Goal: Information Seeking & Learning: Learn about a topic

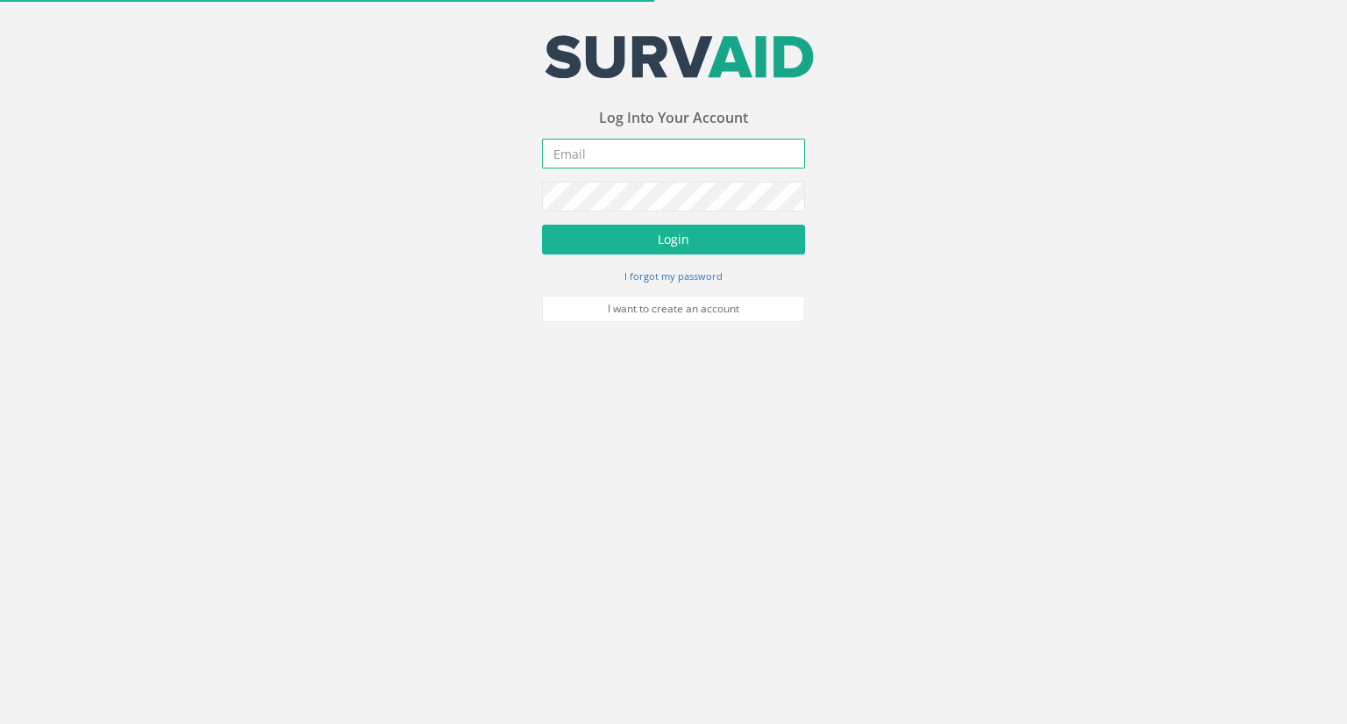
click at [599, 149] on input "email" at bounding box center [673, 154] width 263 height 30
click at [609, 154] on input "email" at bounding box center [673, 154] width 263 height 30
type input "[EMAIL_ADDRESS][DOMAIN_NAME]"
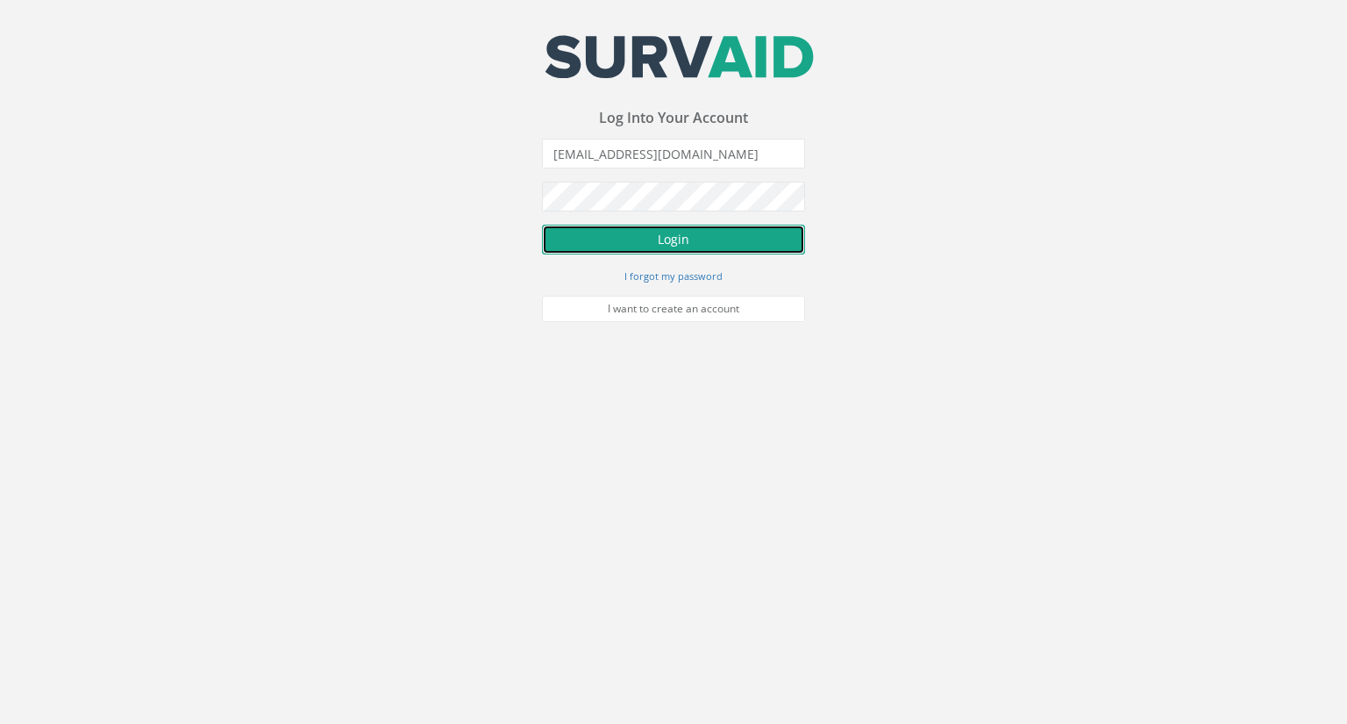
click at [636, 236] on button "Login" at bounding box center [673, 240] width 263 height 30
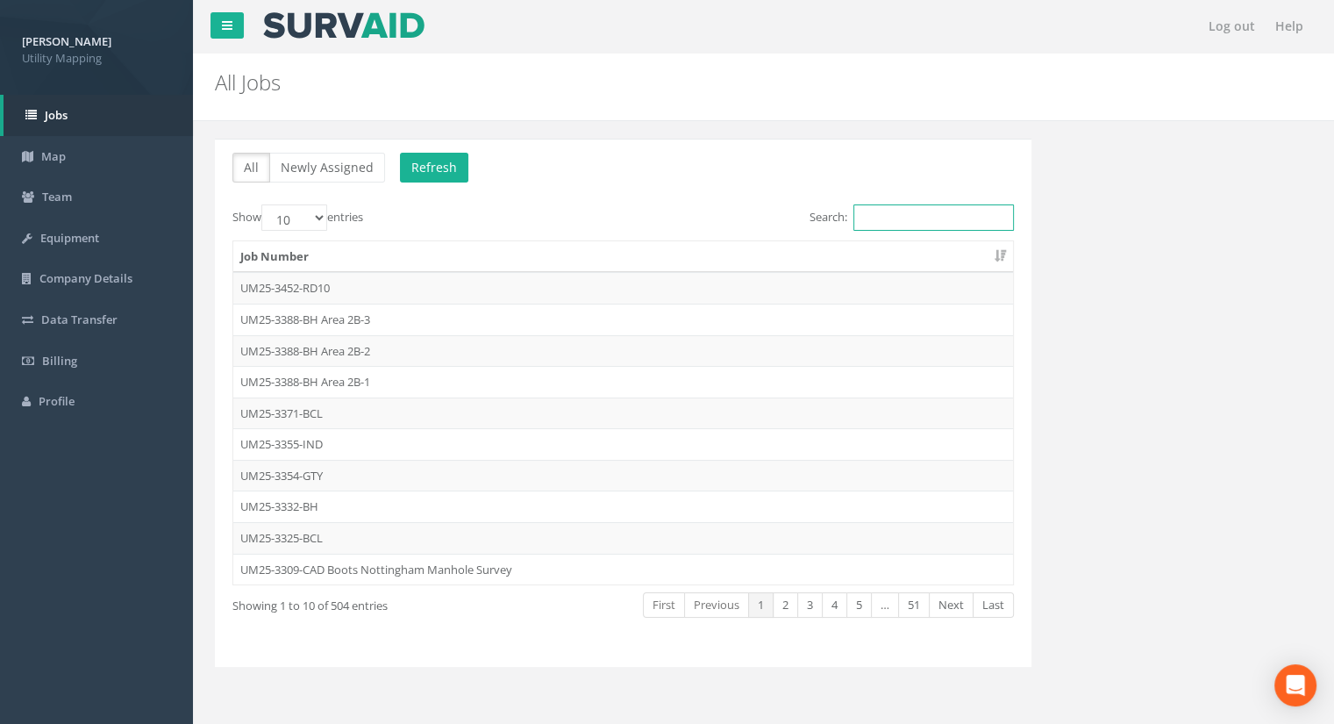
click at [894, 222] on input "Search:" at bounding box center [934, 217] width 161 height 26
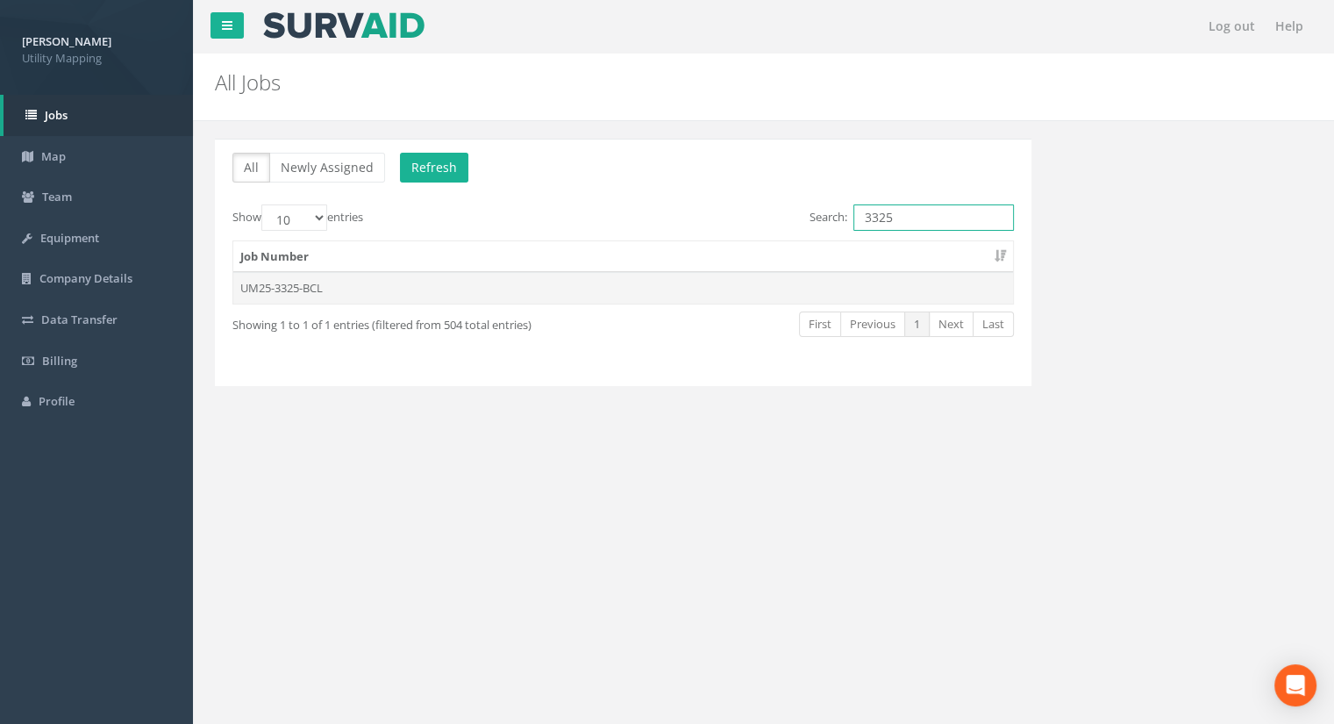
type input "3325"
click at [289, 292] on td "UM25-3325-BCL" at bounding box center [623, 288] width 780 height 32
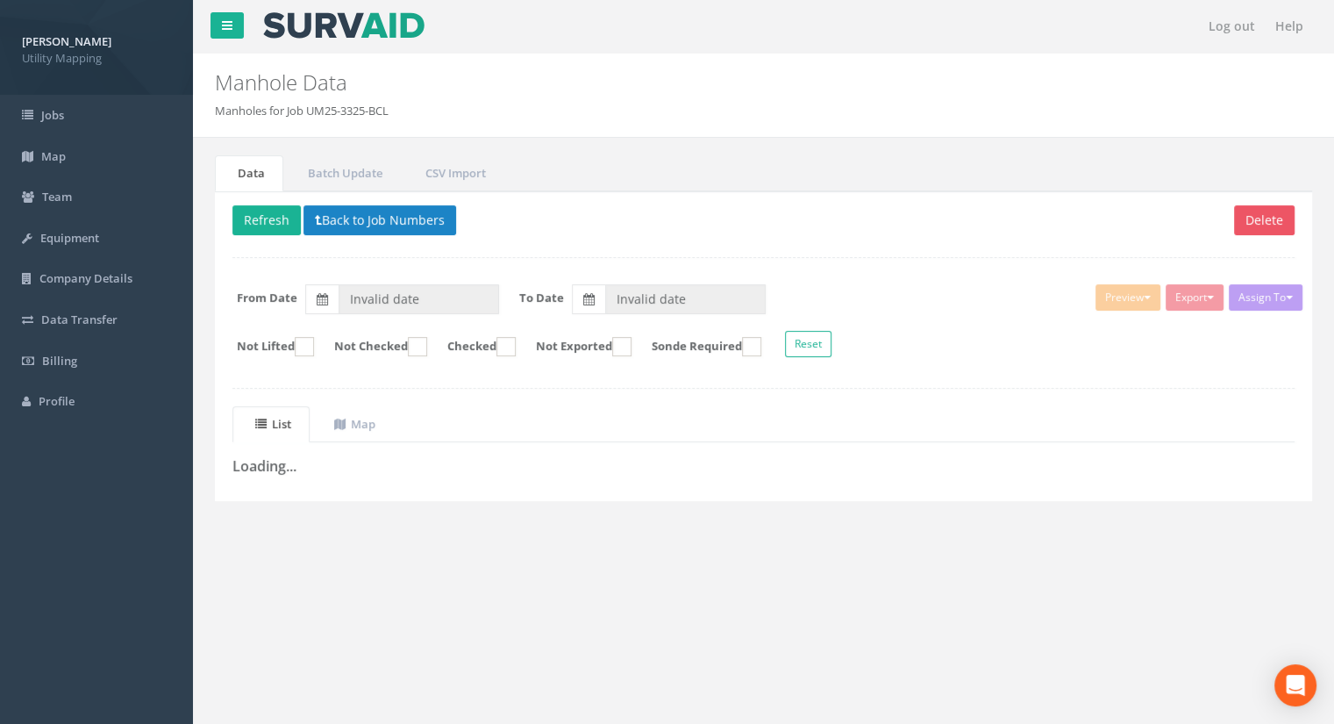
type input "[DATE]"
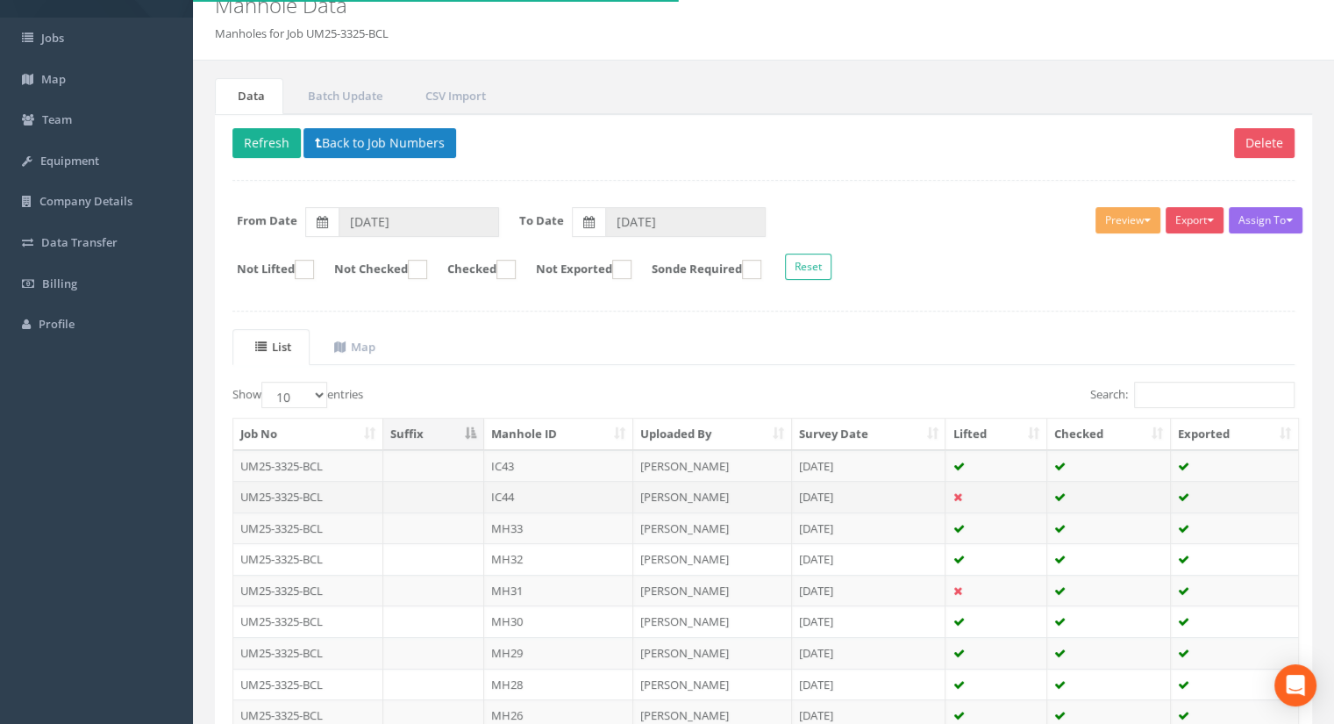
scroll to position [88, 0]
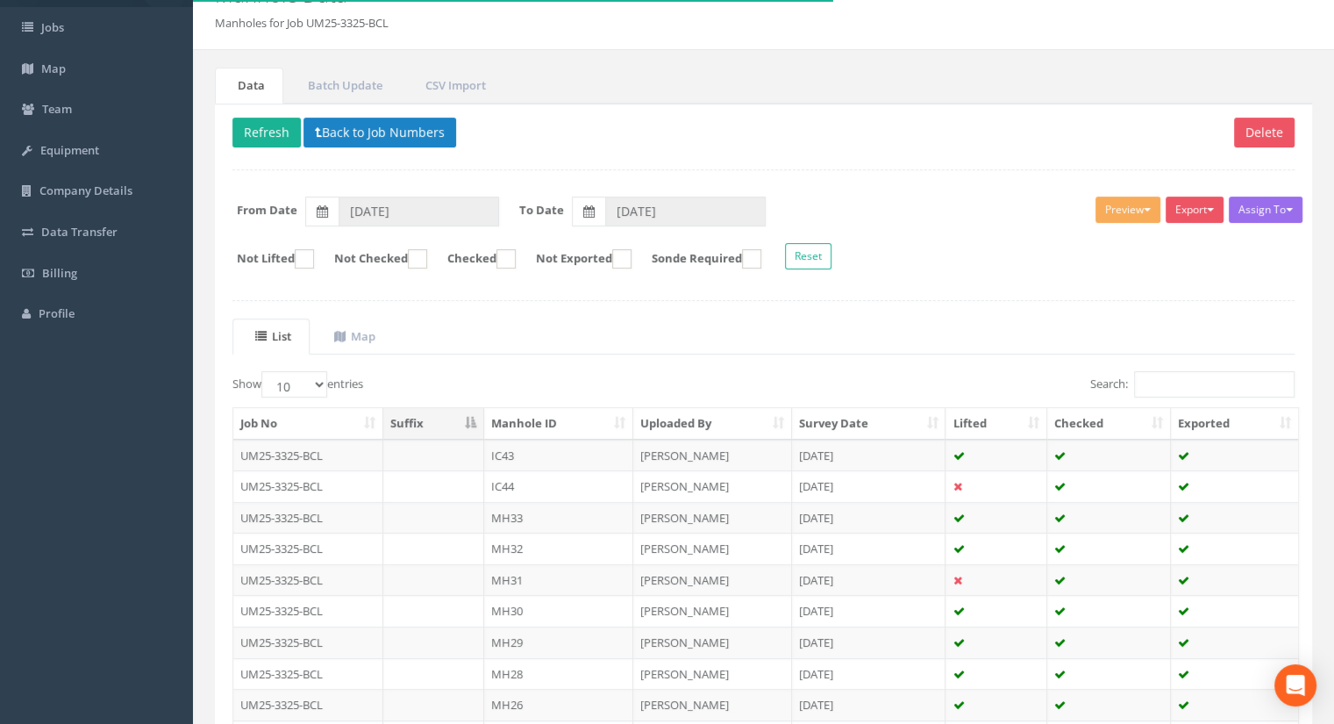
click at [582, 432] on th "Manhole ID" at bounding box center [558, 424] width 149 height 32
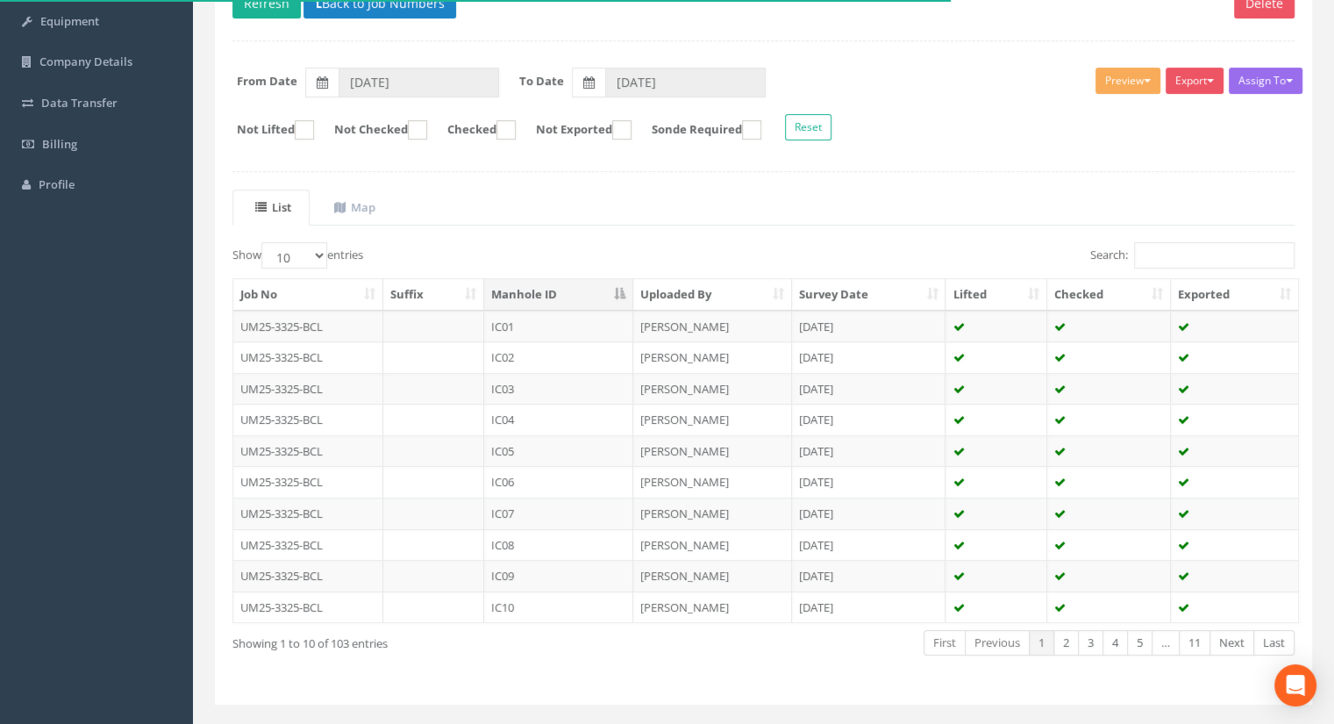
scroll to position [249, 0]
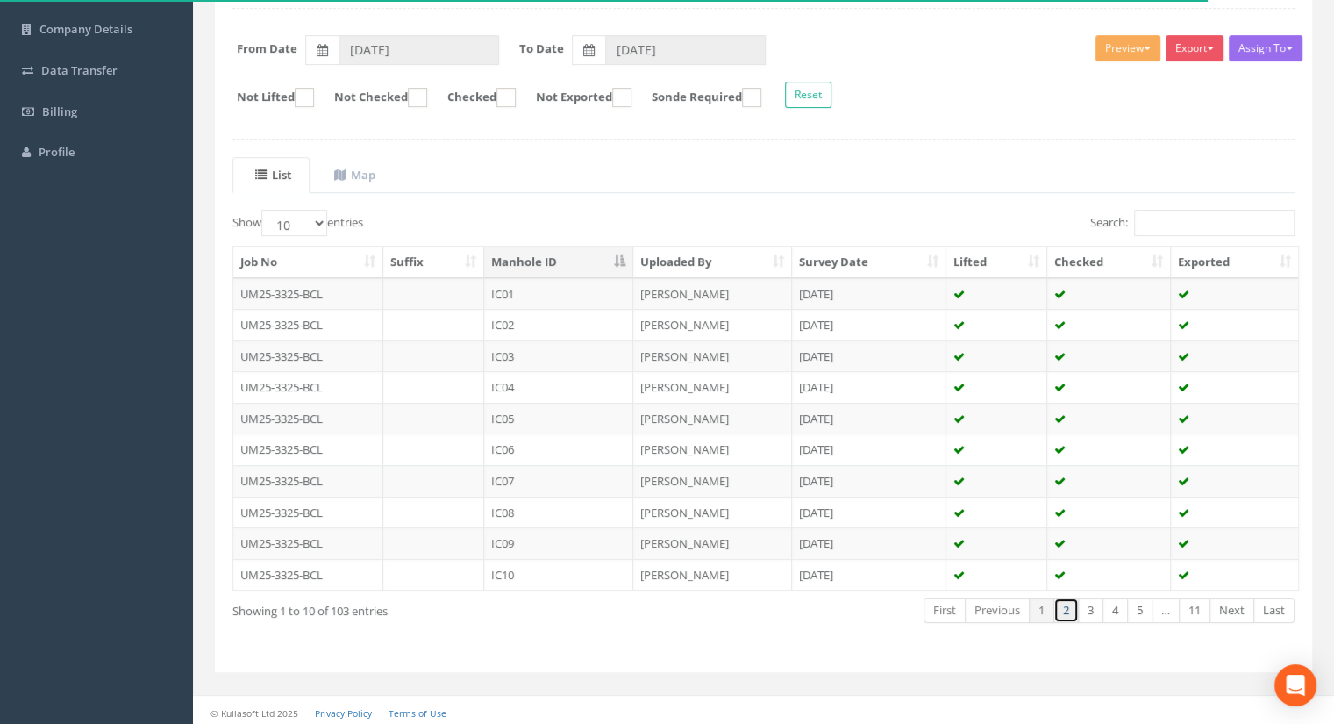
click at [1068, 608] on link "2" at bounding box center [1066, 609] width 25 height 25
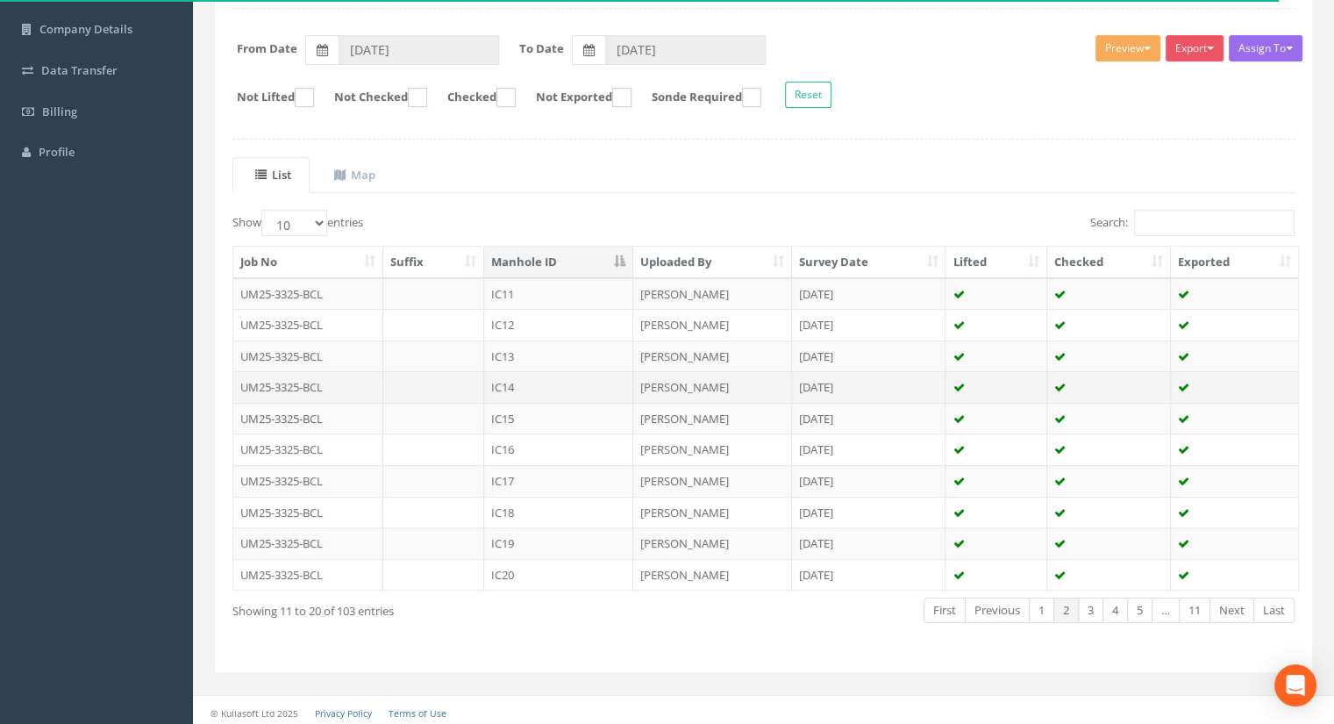
click at [542, 384] on td "IC14" at bounding box center [558, 387] width 149 height 32
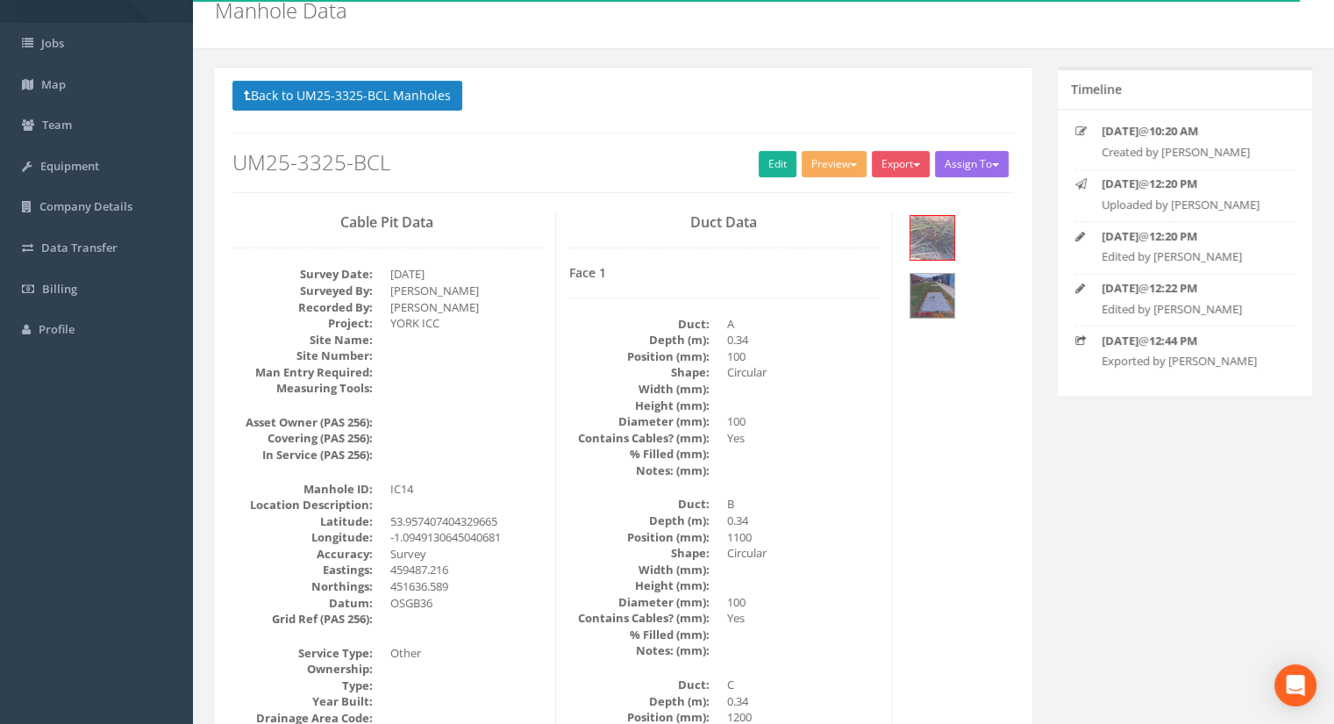
scroll to position [88, 0]
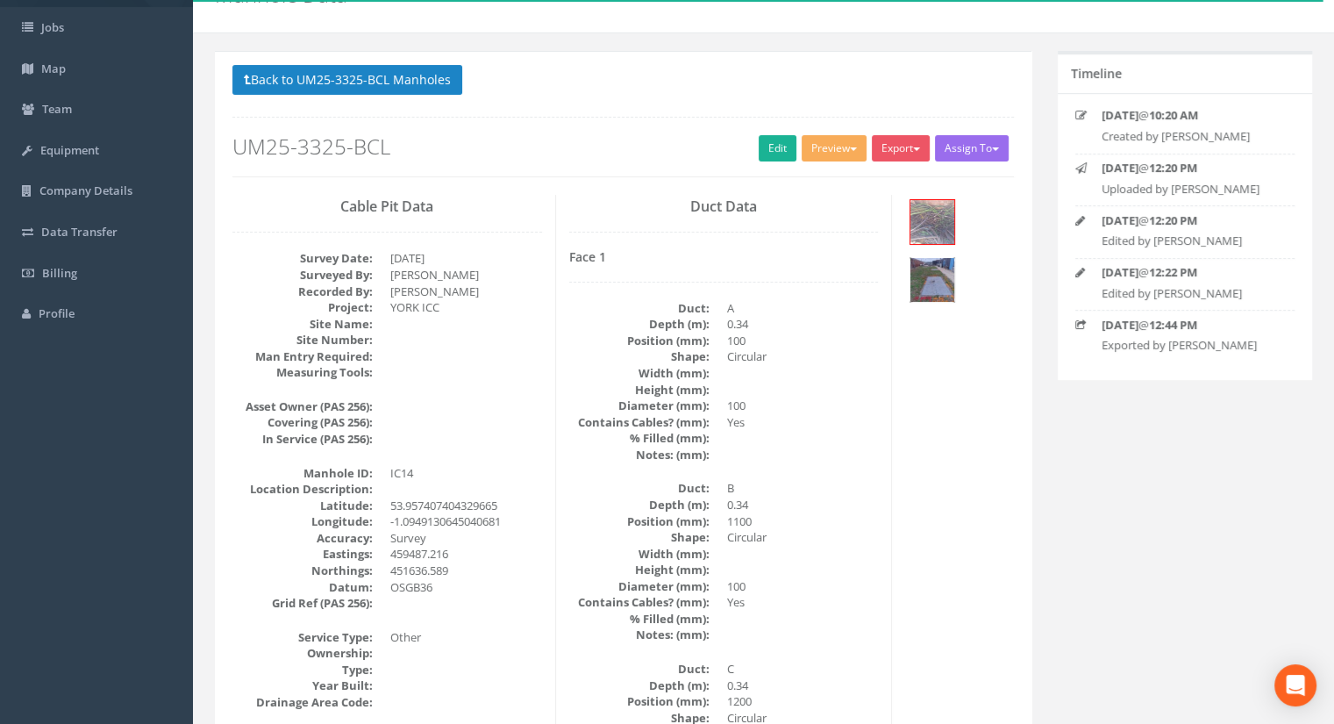
click at [954, 258] on img at bounding box center [933, 280] width 44 height 44
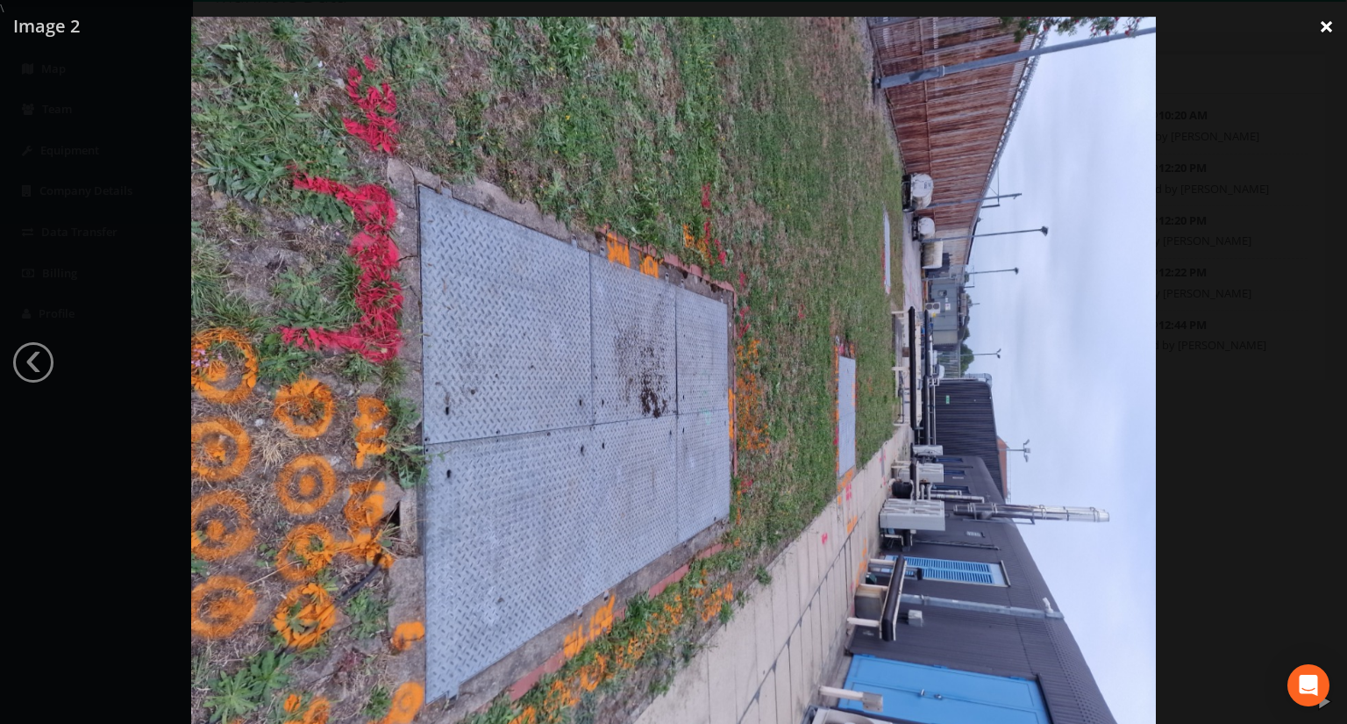
click at [1324, 30] on link "×" at bounding box center [1326, 26] width 41 height 53
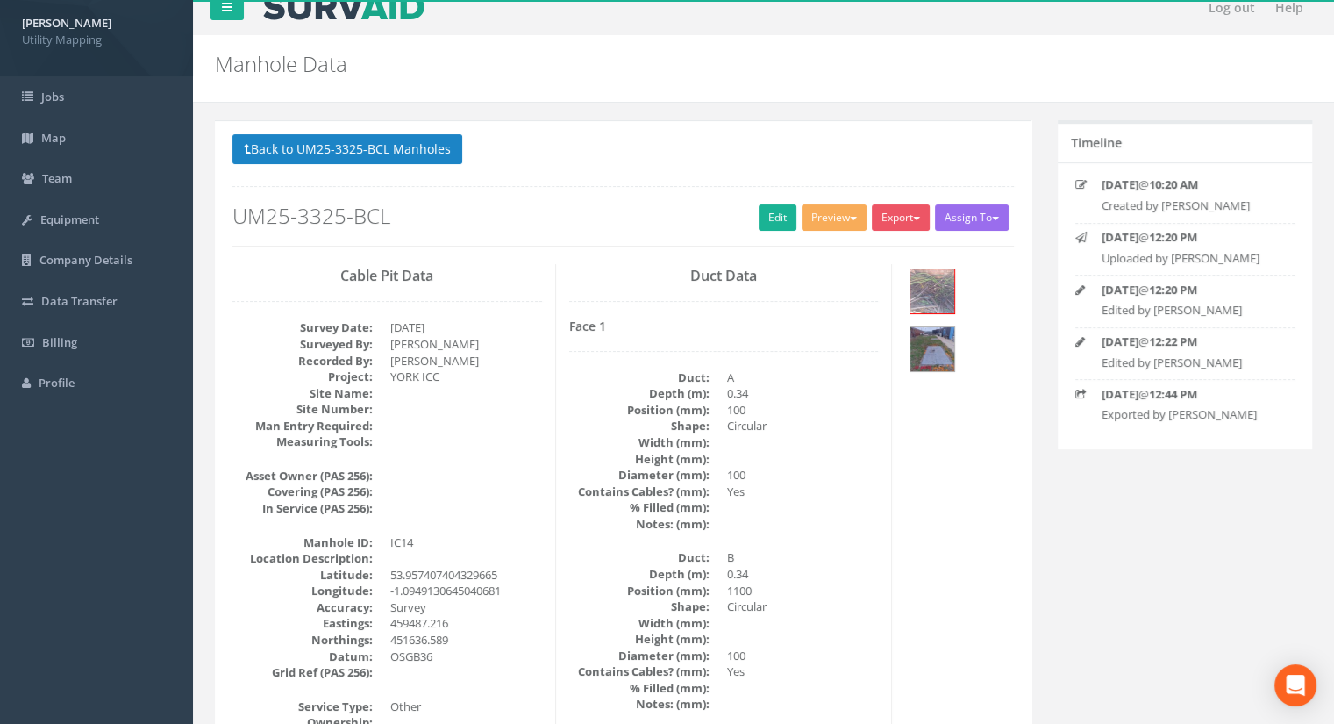
scroll to position [0, 0]
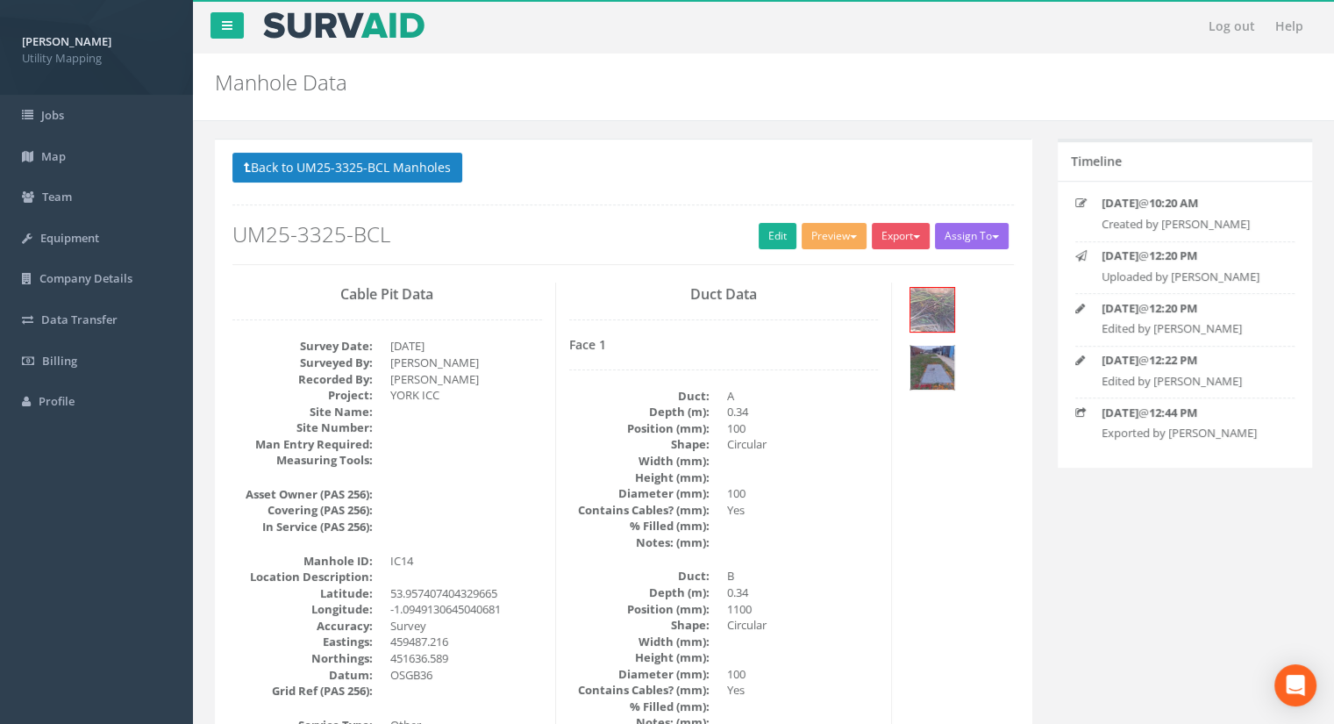
click at [954, 346] on img at bounding box center [933, 368] width 44 height 44
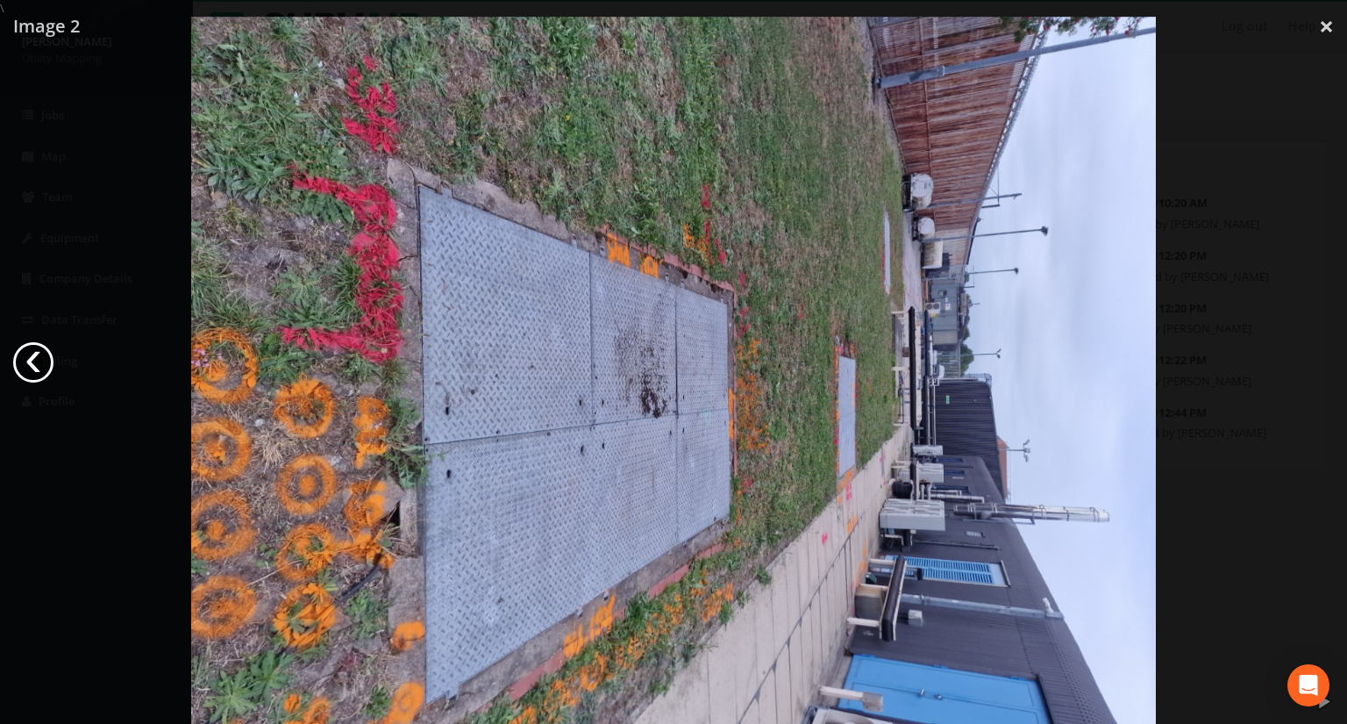
click at [42, 356] on link "‹" at bounding box center [33, 362] width 40 height 40
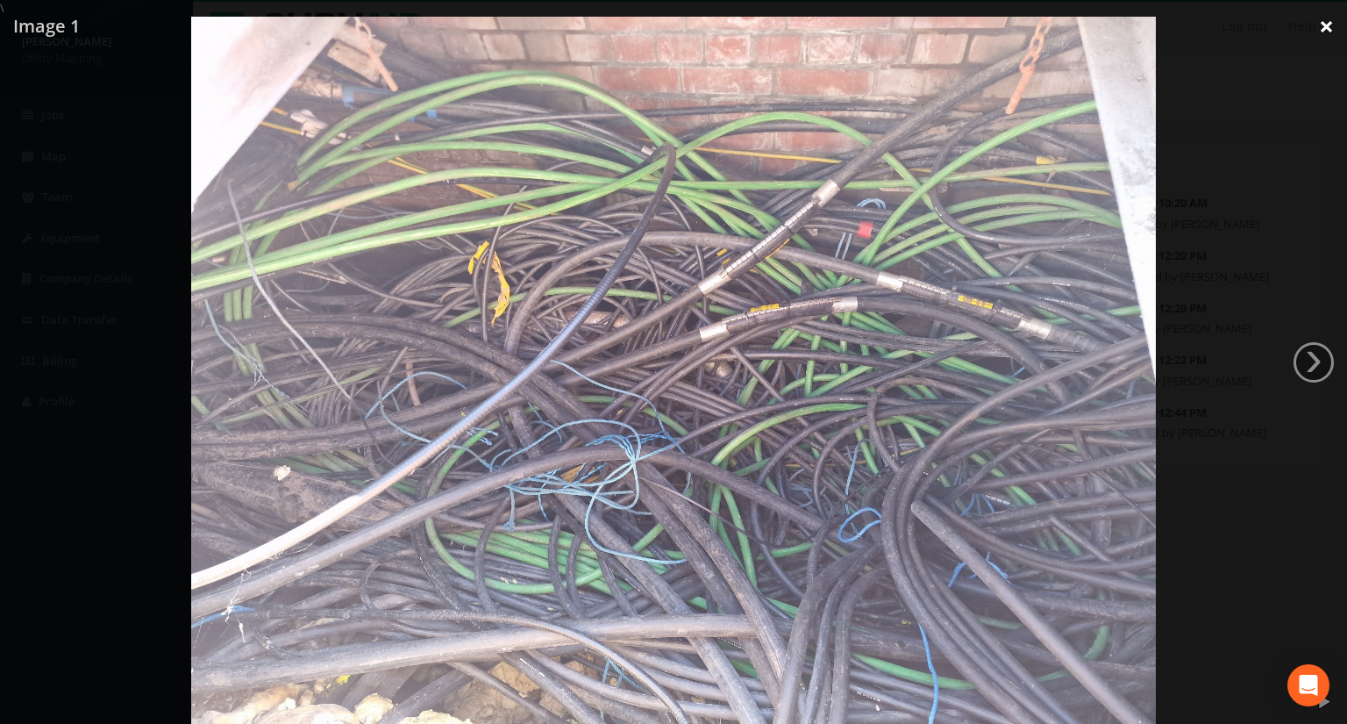
click at [1332, 23] on link "×" at bounding box center [1326, 26] width 41 height 53
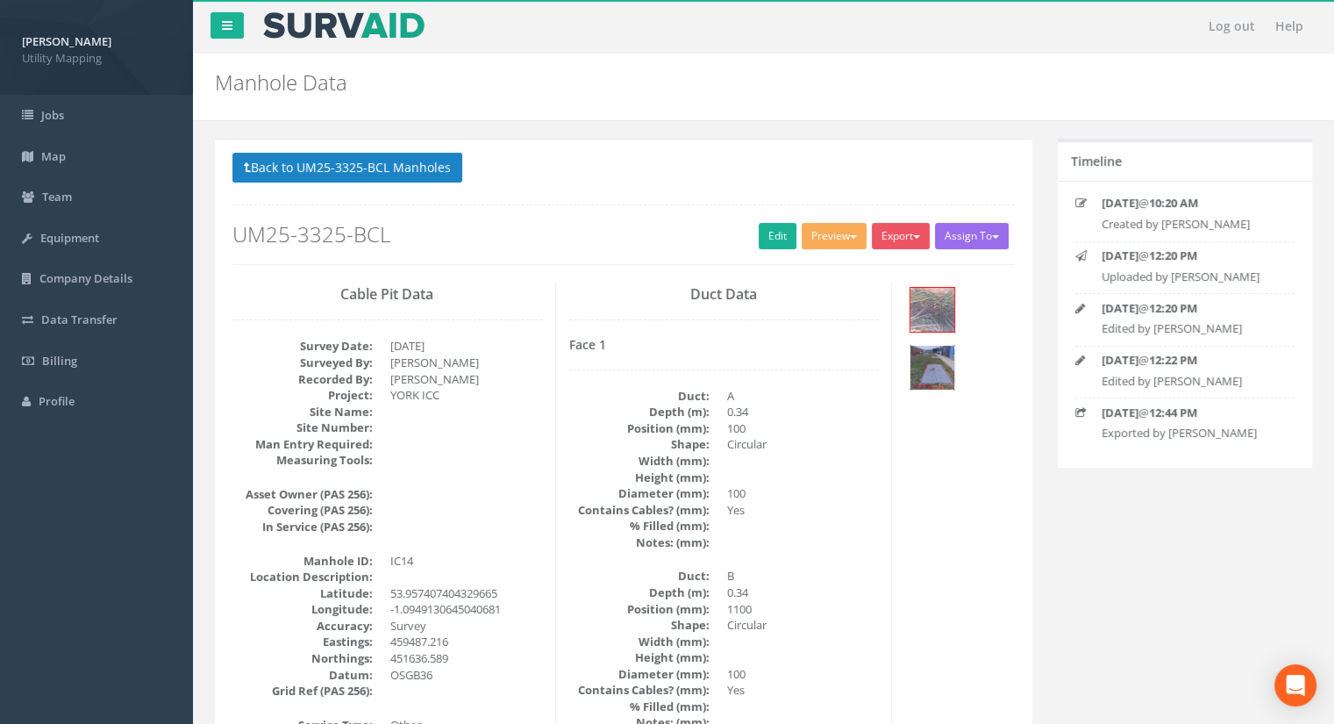
click at [954, 346] on img at bounding box center [933, 368] width 44 height 44
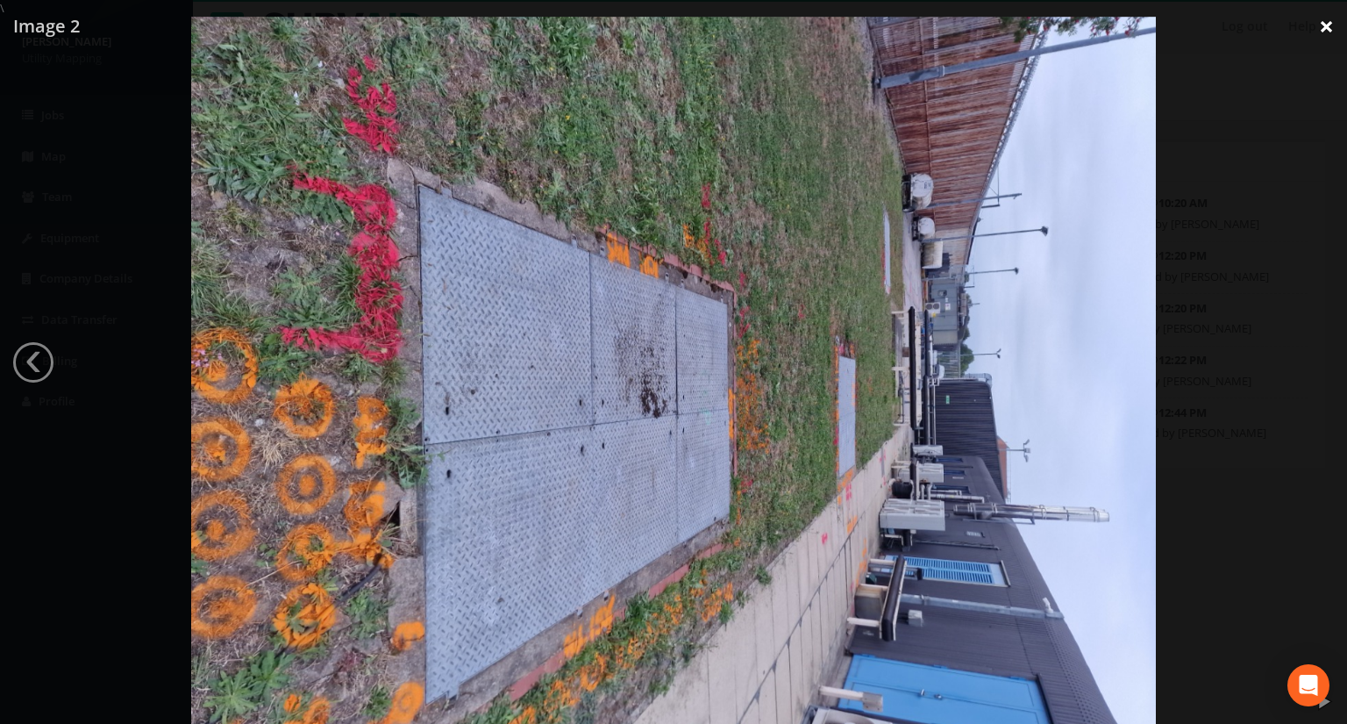
click at [1321, 25] on link "×" at bounding box center [1326, 26] width 41 height 53
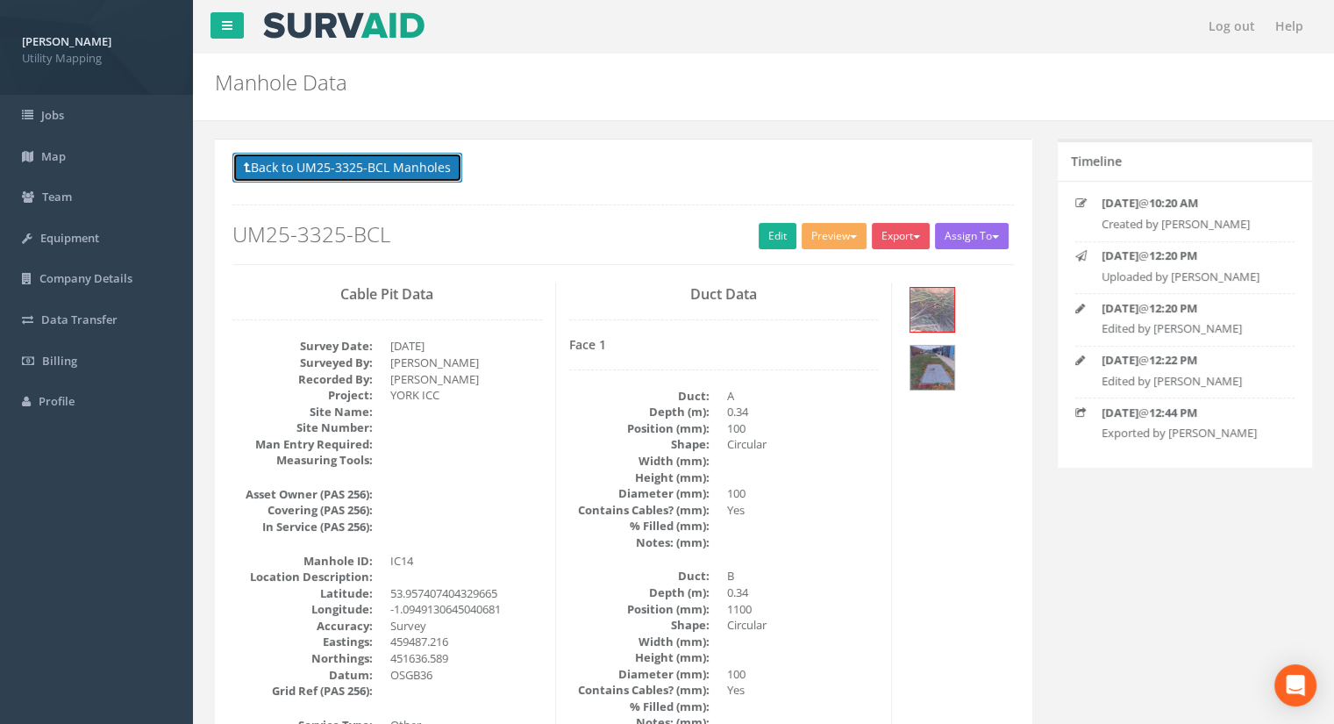
click at [340, 161] on button "Back to UM25-3325-BCL Manholes" at bounding box center [347, 168] width 230 height 30
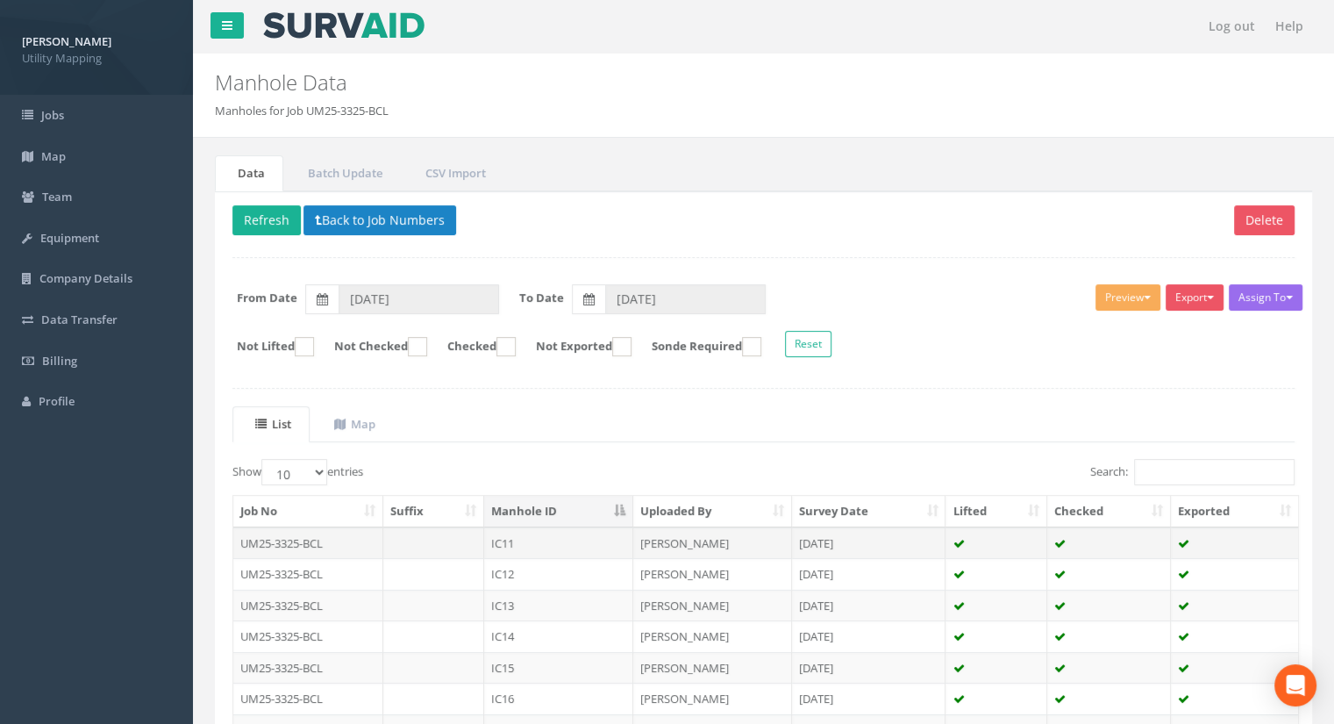
scroll to position [249, 0]
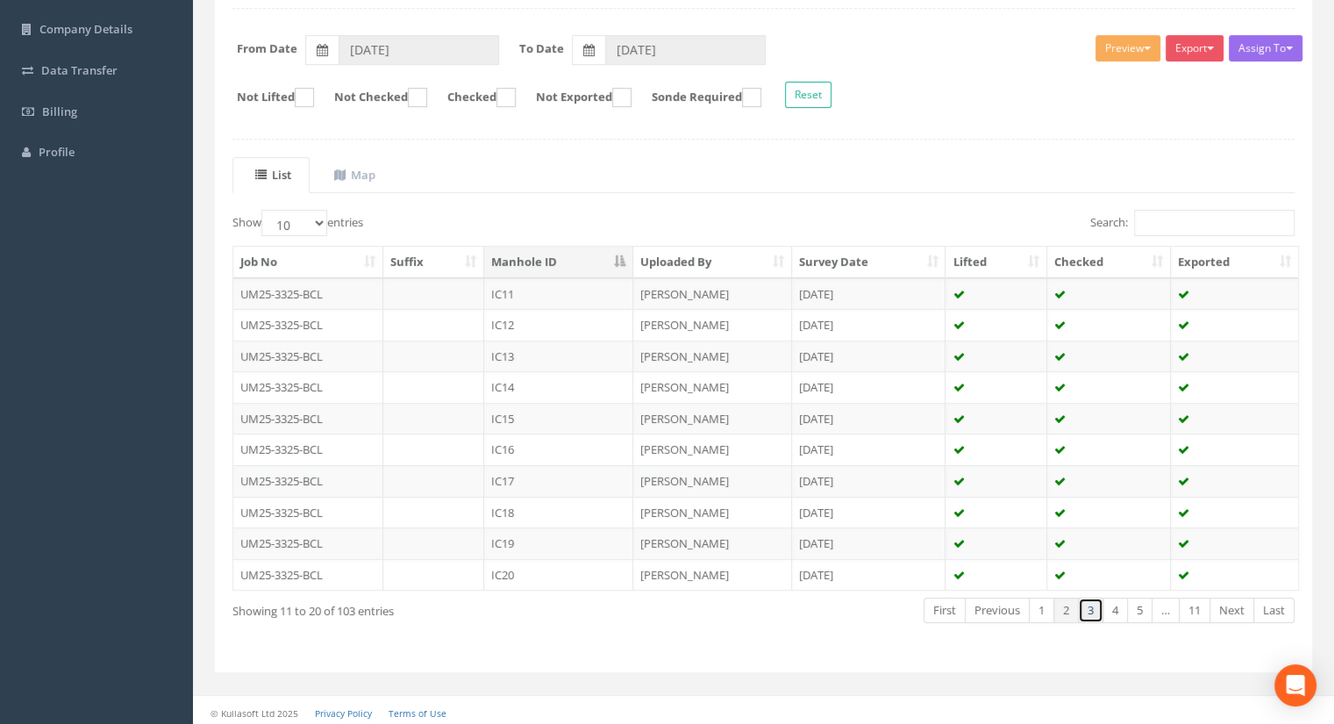
click at [1102, 611] on link "3" at bounding box center [1090, 609] width 25 height 25
click at [1114, 609] on link "4" at bounding box center [1115, 609] width 25 height 25
click at [1133, 606] on link "5" at bounding box center [1139, 609] width 25 height 25
click at [526, 417] on td "IC45" at bounding box center [558, 419] width 149 height 32
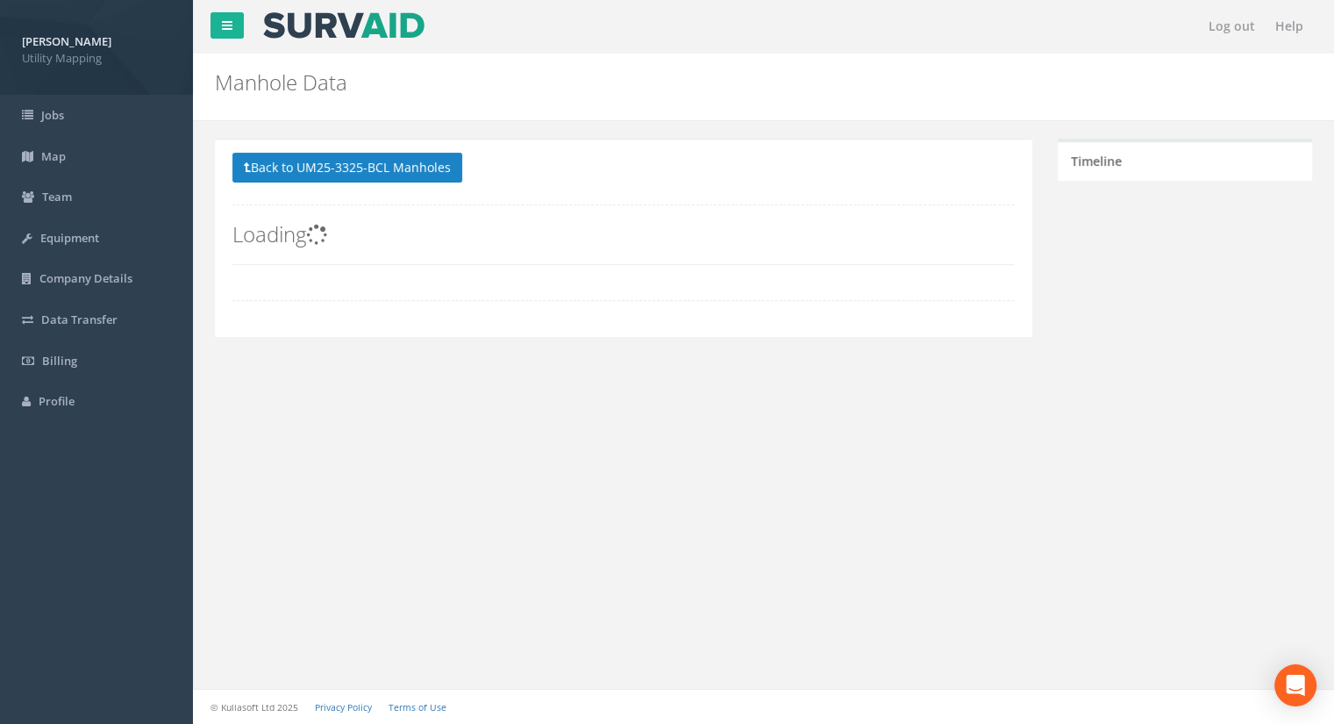
scroll to position [0, 0]
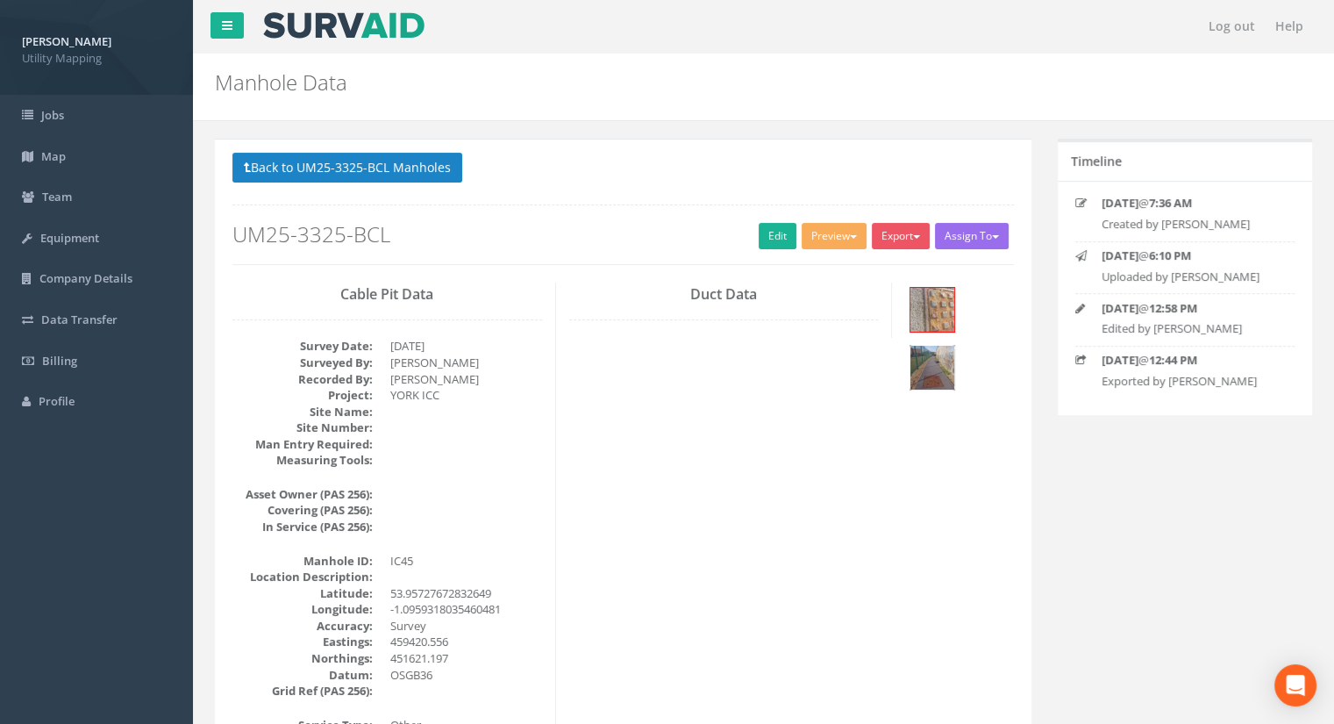
click at [954, 346] on img at bounding box center [933, 368] width 44 height 44
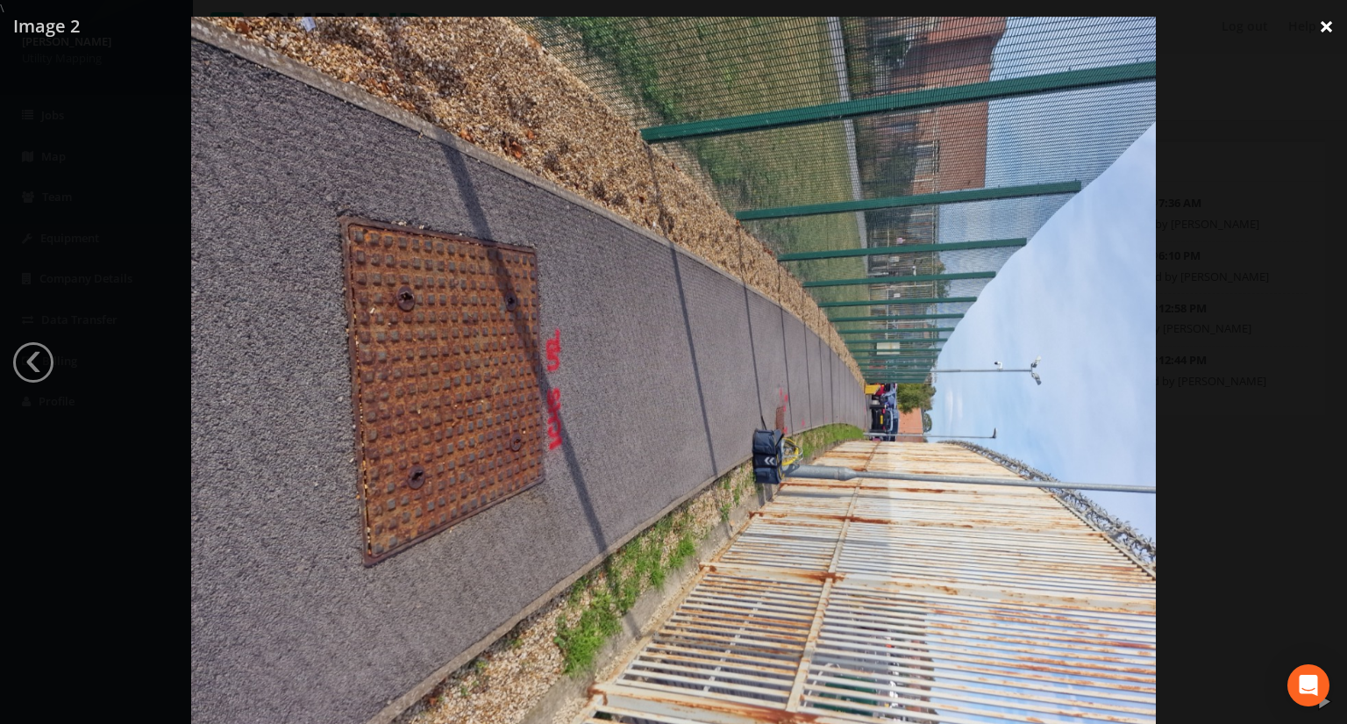
click at [1328, 29] on link "×" at bounding box center [1326, 26] width 41 height 53
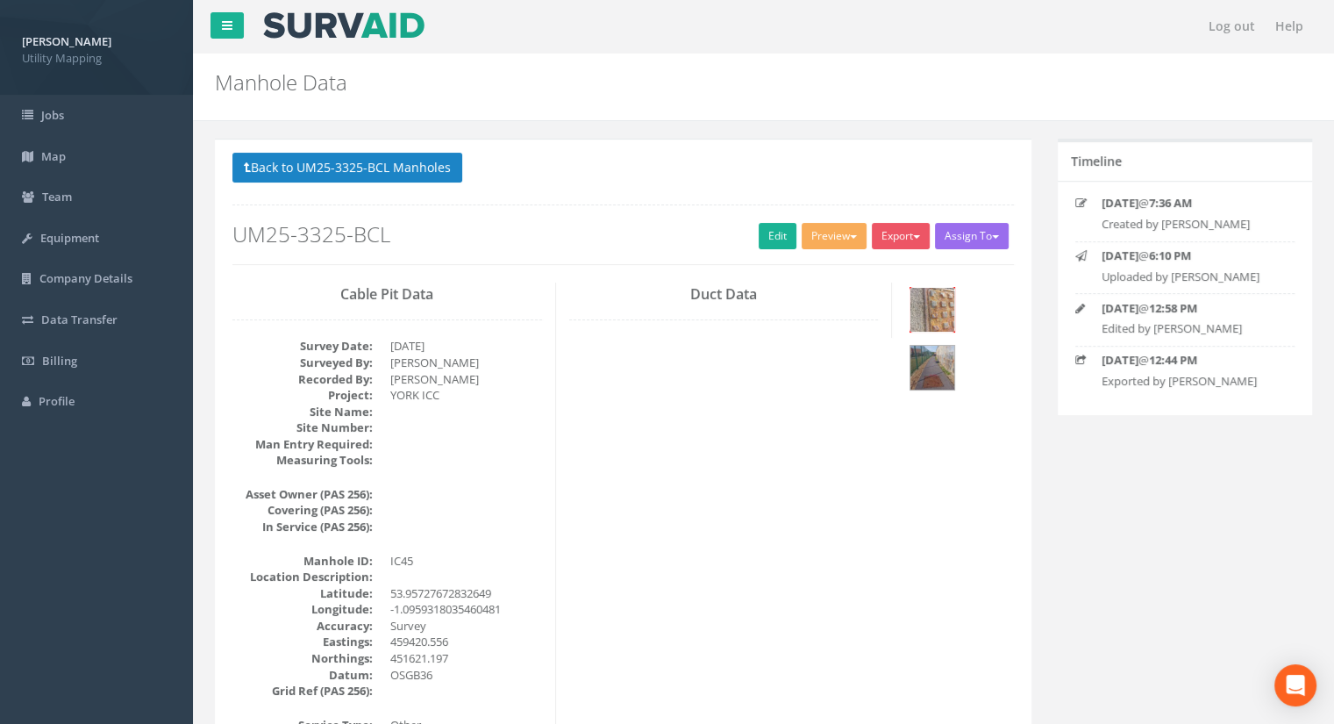
click at [933, 299] on img at bounding box center [933, 310] width 44 height 44
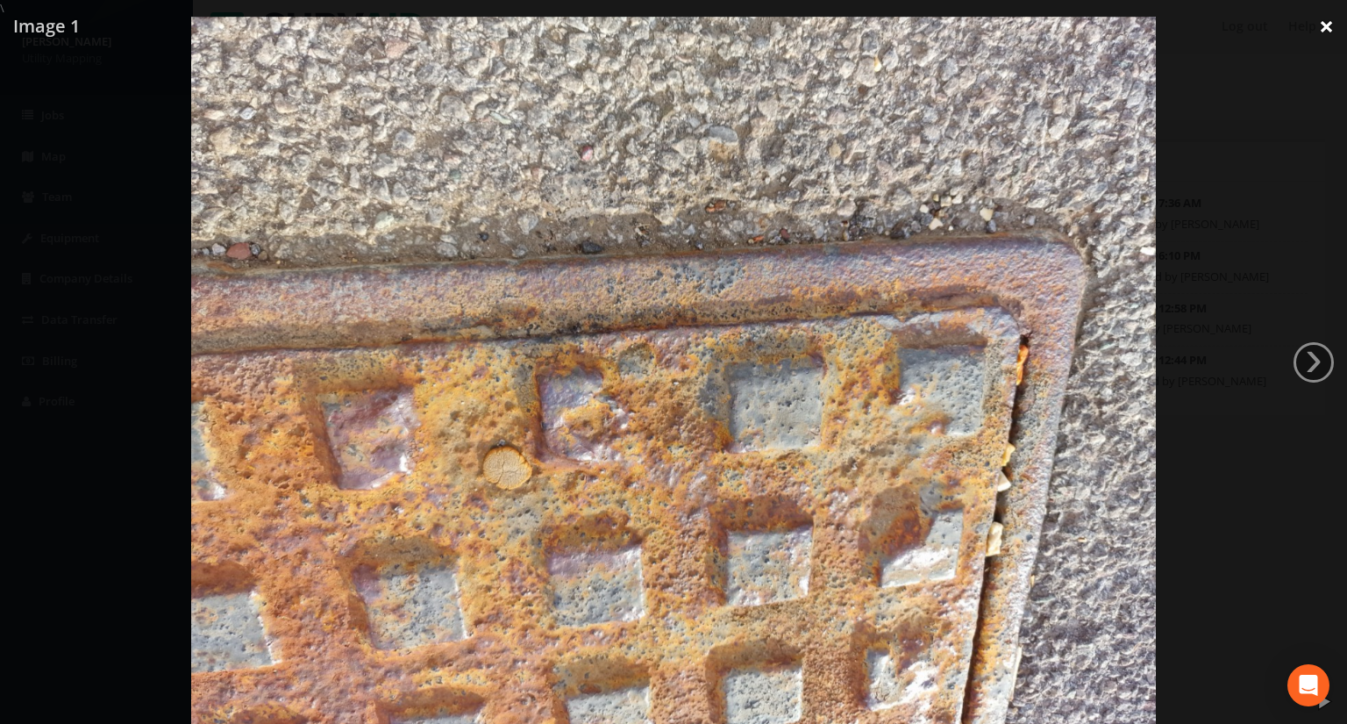
click at [1328, 22] on link "×" at bounding box center [1326, 26] width 41 height 53
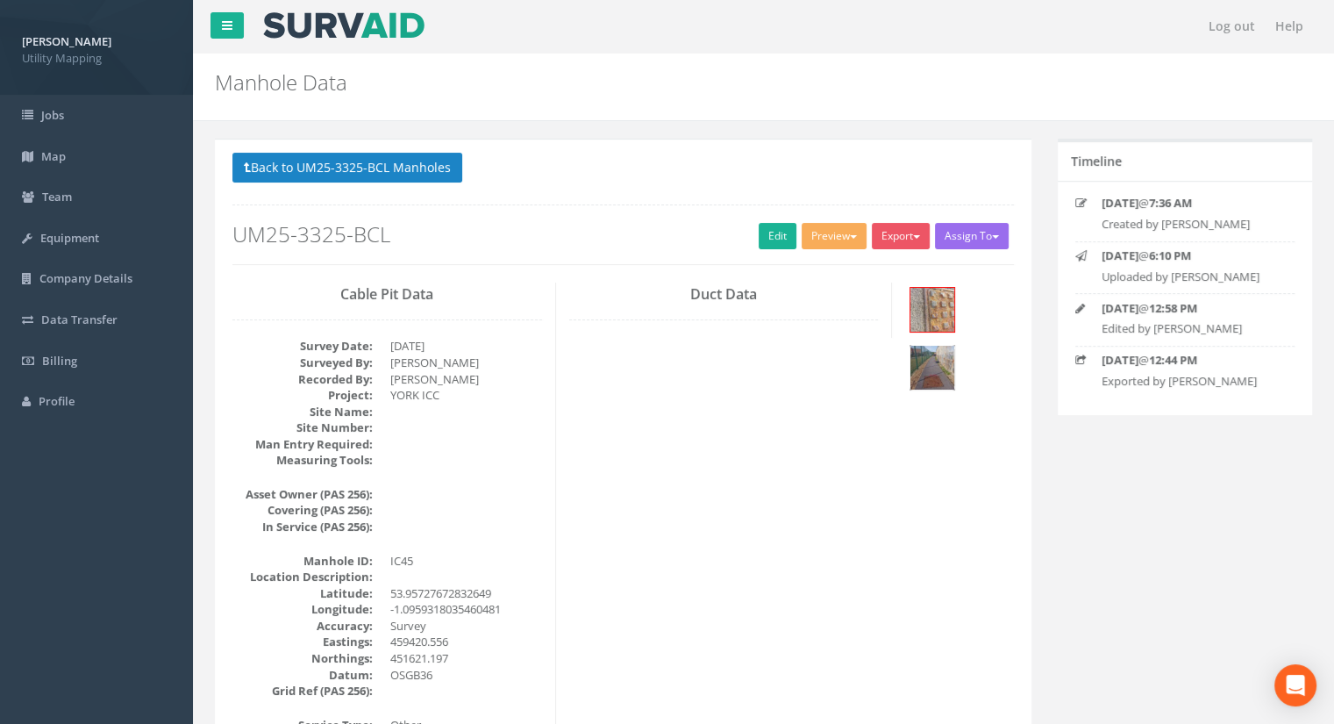
click at [954, 346] on img at bounding box center [933, 368] width 44 height 44
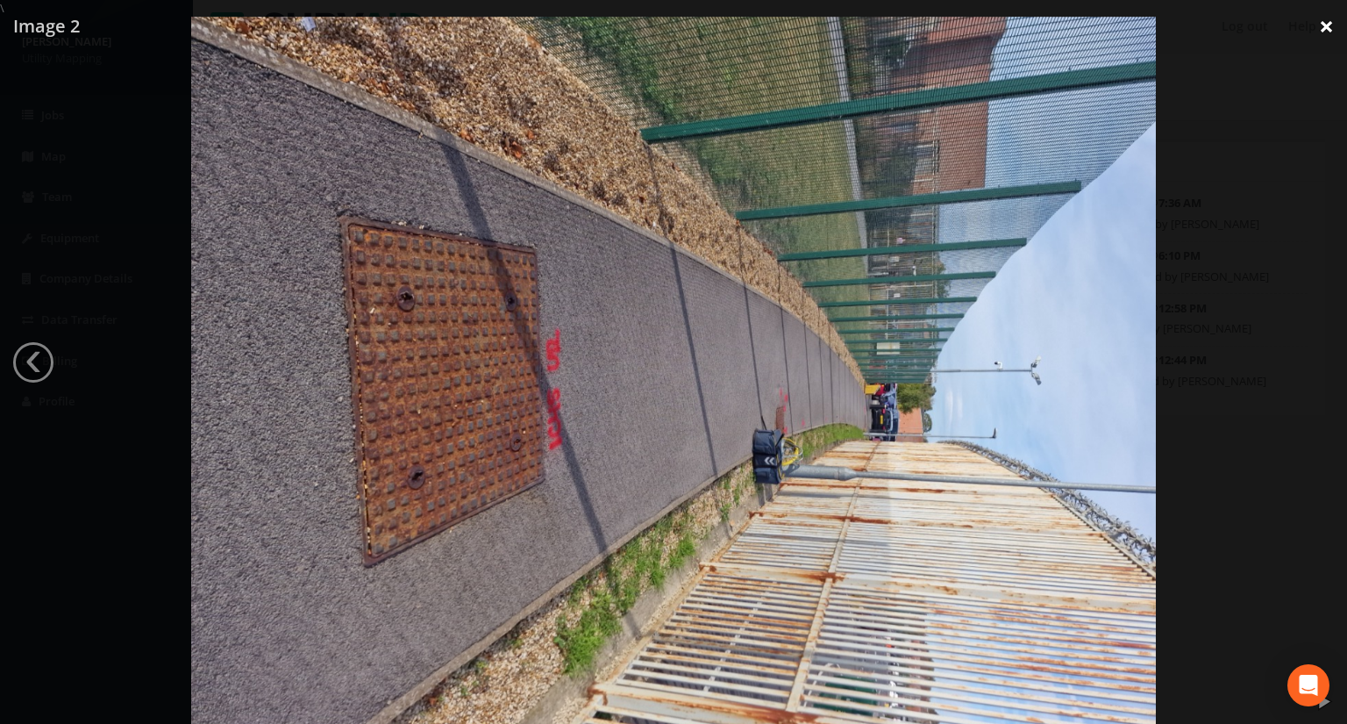
click at [1322, 32] on link "×" at bounding box center [1326, 26] width 41 height 53
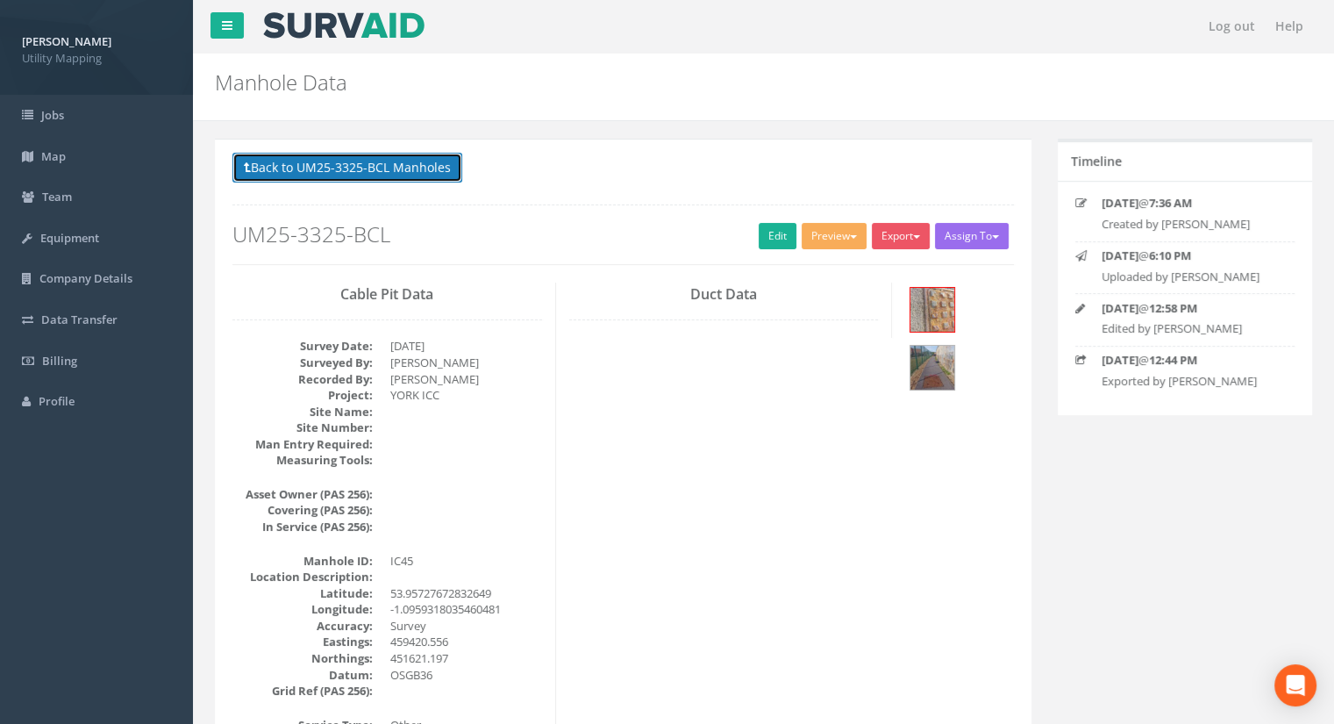
click at [361, 161] on button "Back to UM25-3325-BCL Manholes" at bounding box center [347, 168] width 230 height 30
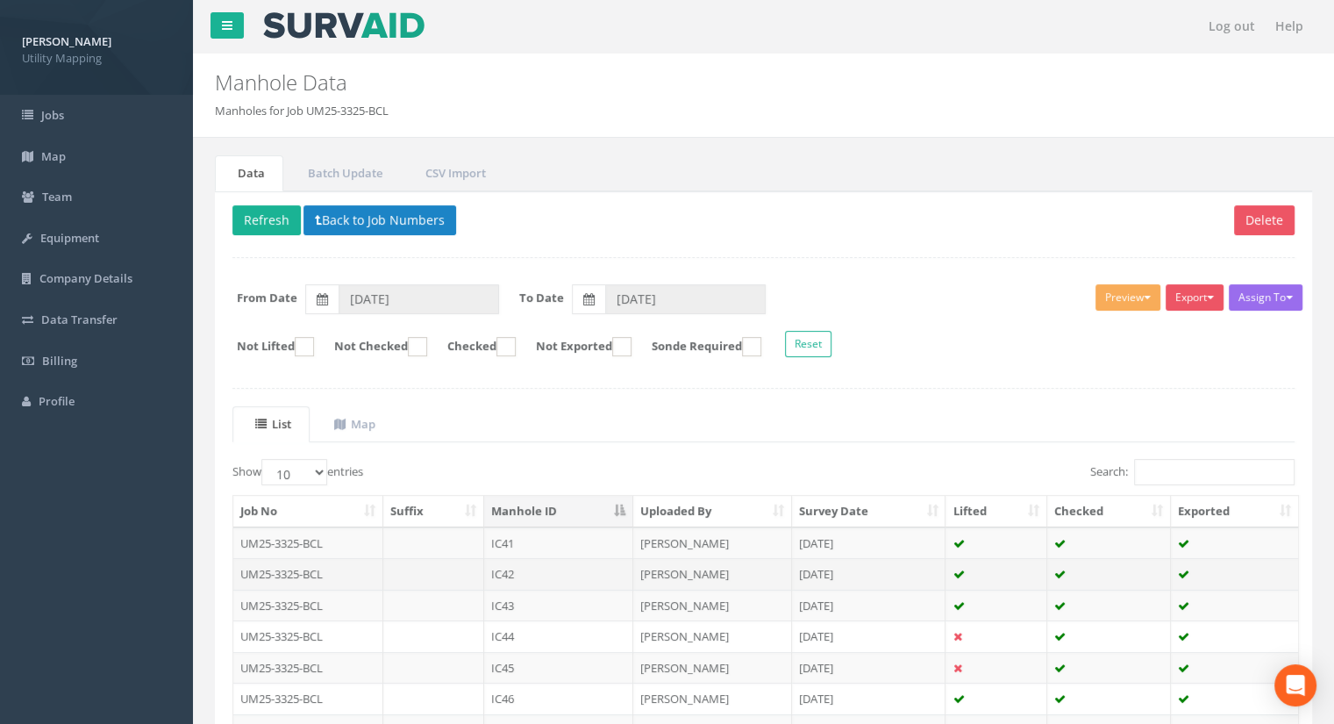
scroll to position [88, 0]
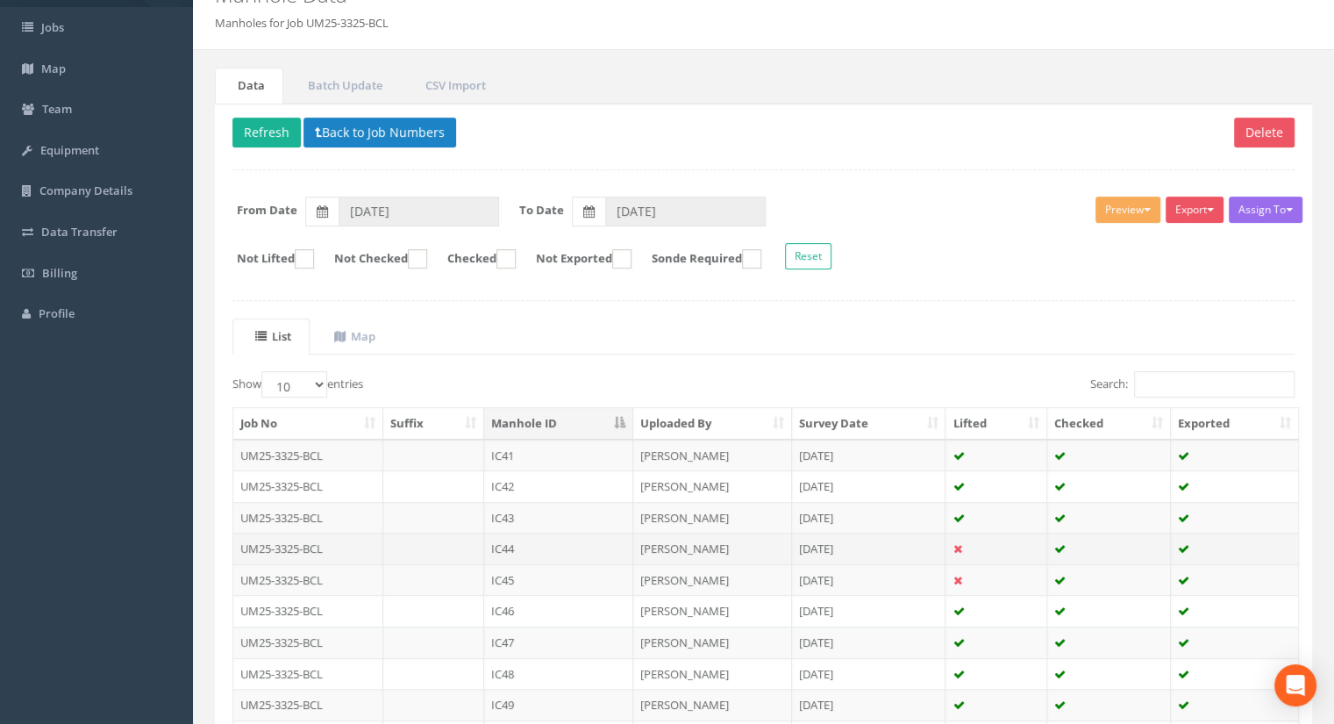
click at [535, 548] on td "IC44" at bounding box center [558, 549] width 149 height 32
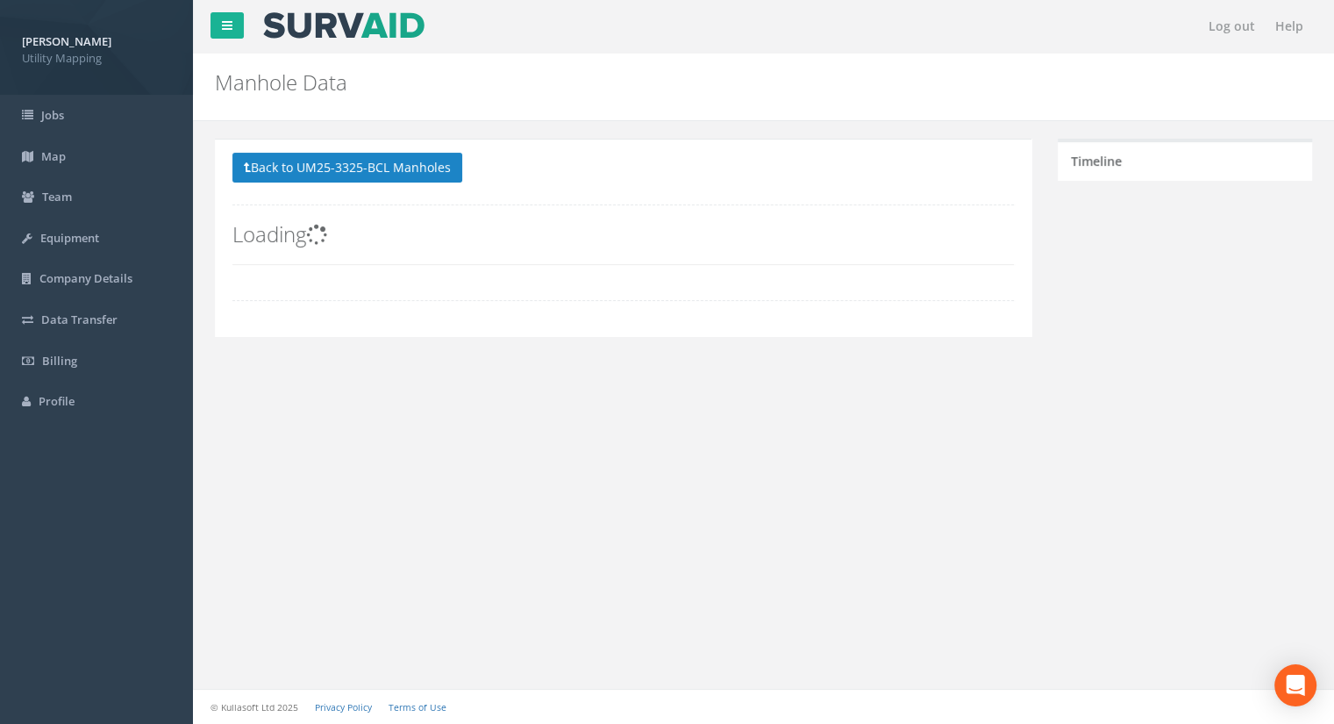
scroll to position [0, 0]
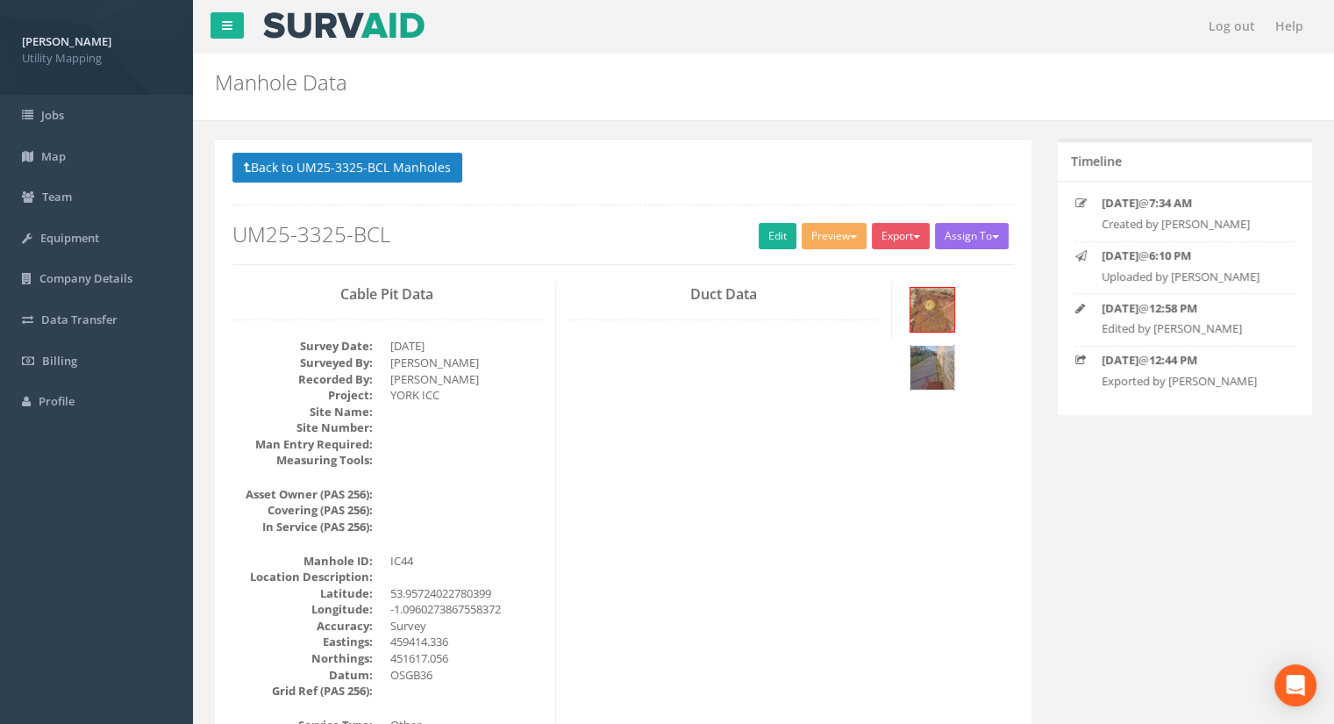
click at [954, 346] on img at bounding box center [933, 368] width 44 height 44
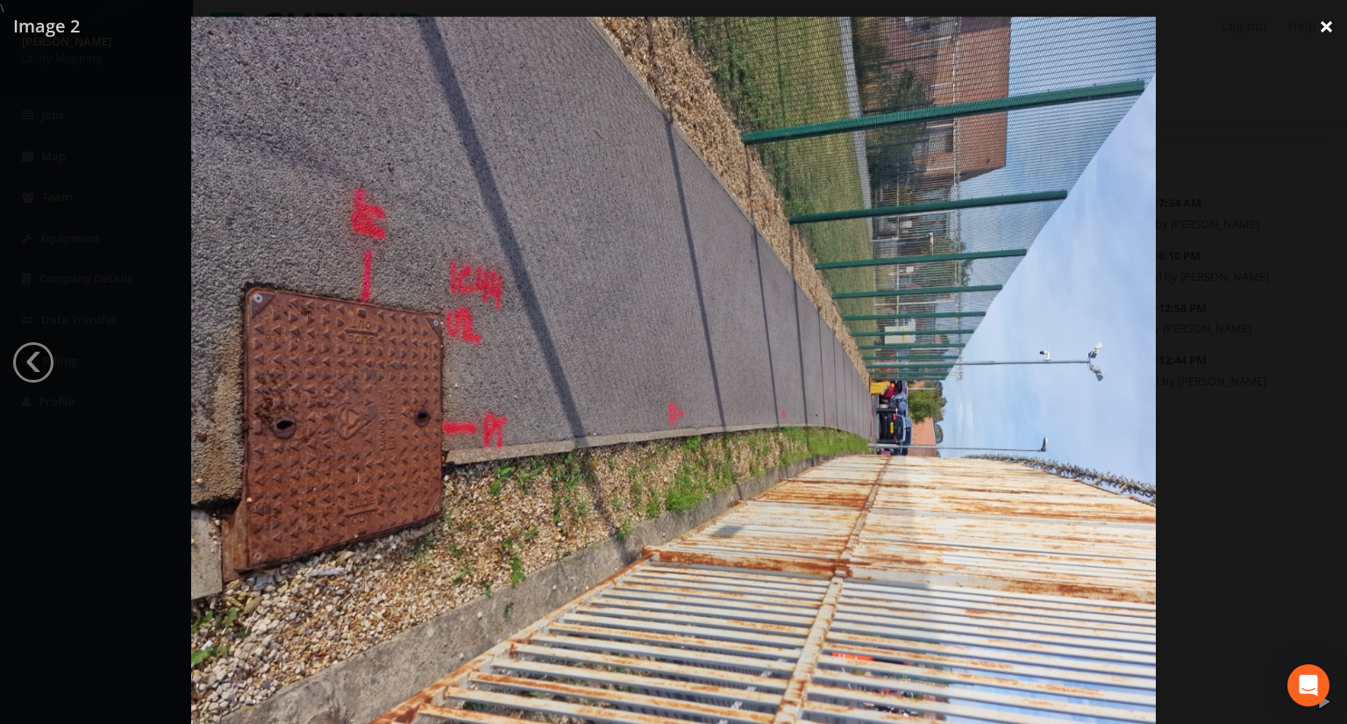
click at [1326, 25] on link "×" at bounding box center [1326, 26] width 41 height 53
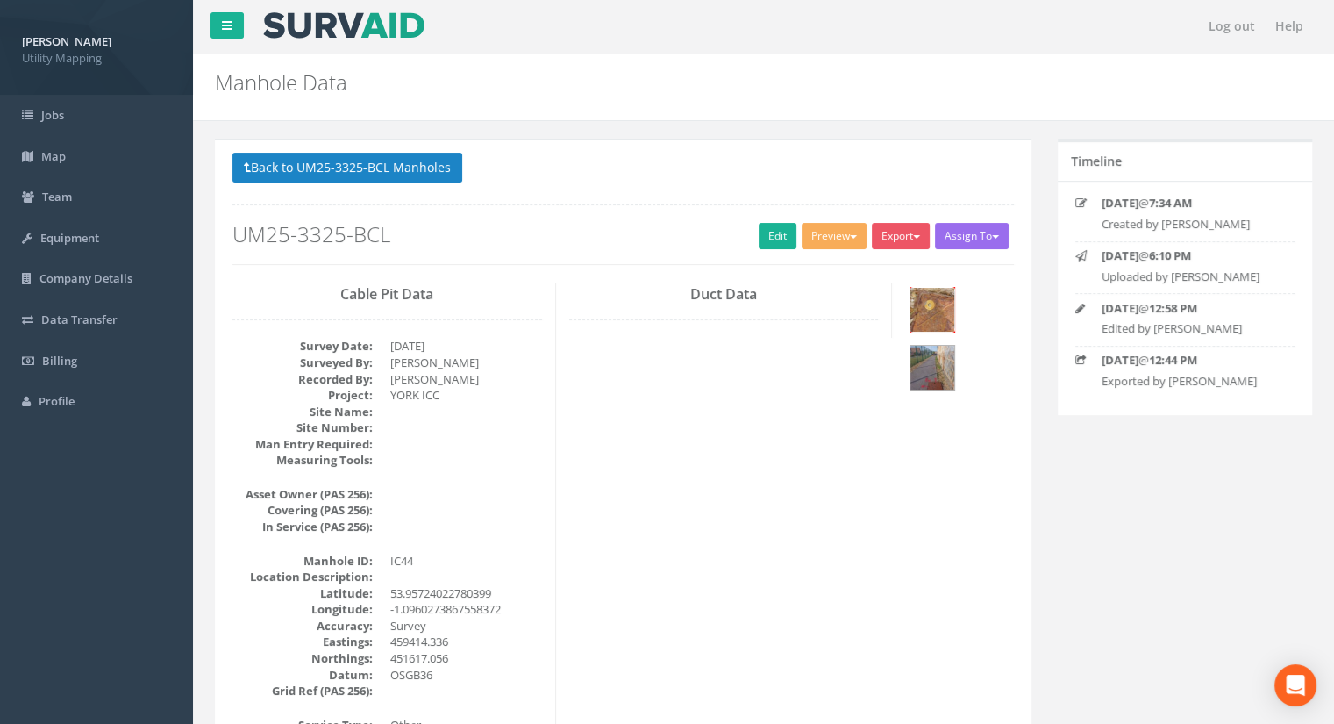
click at [948, 294] on img at bounding box center [933, 310] width 44 height 44
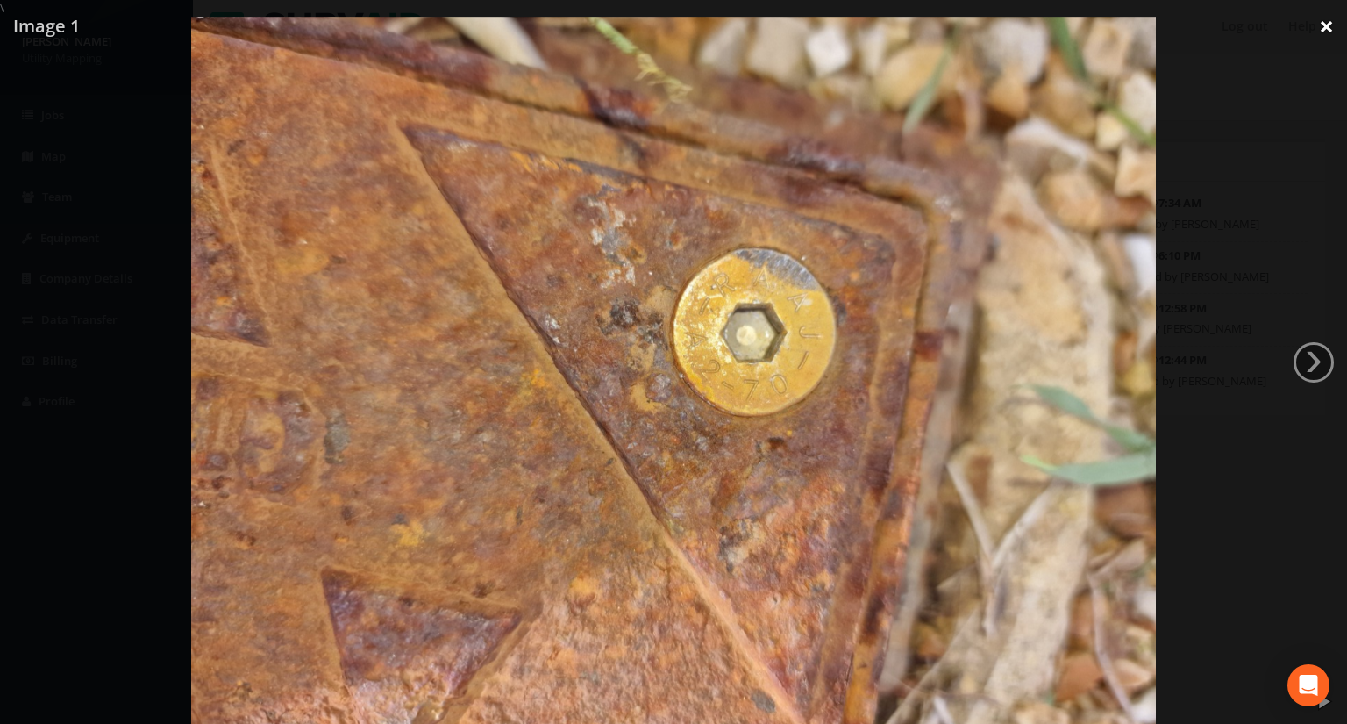
click at [1326, 22] on link "×" at bounding box center [1326, 26] width 41 height 53
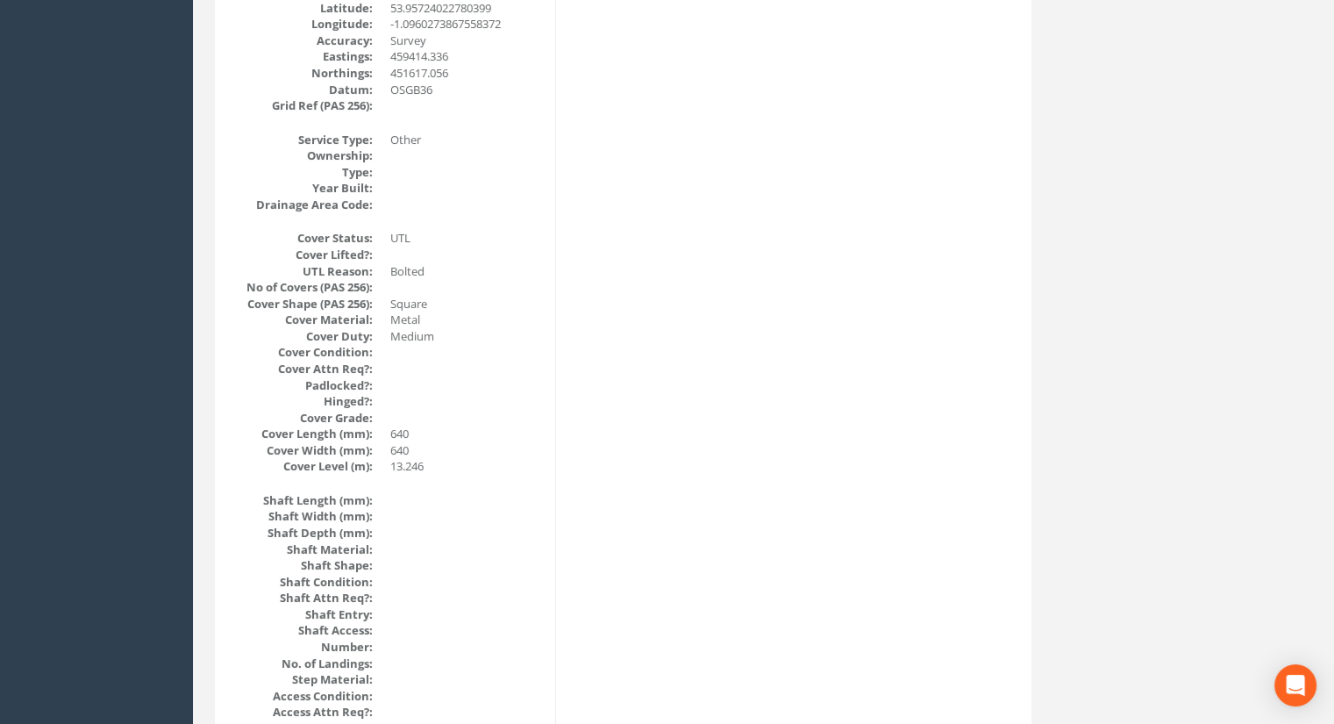
scroll to position [439, 0]
